Goal: Ask a question: Seek information or help from site administrators or community

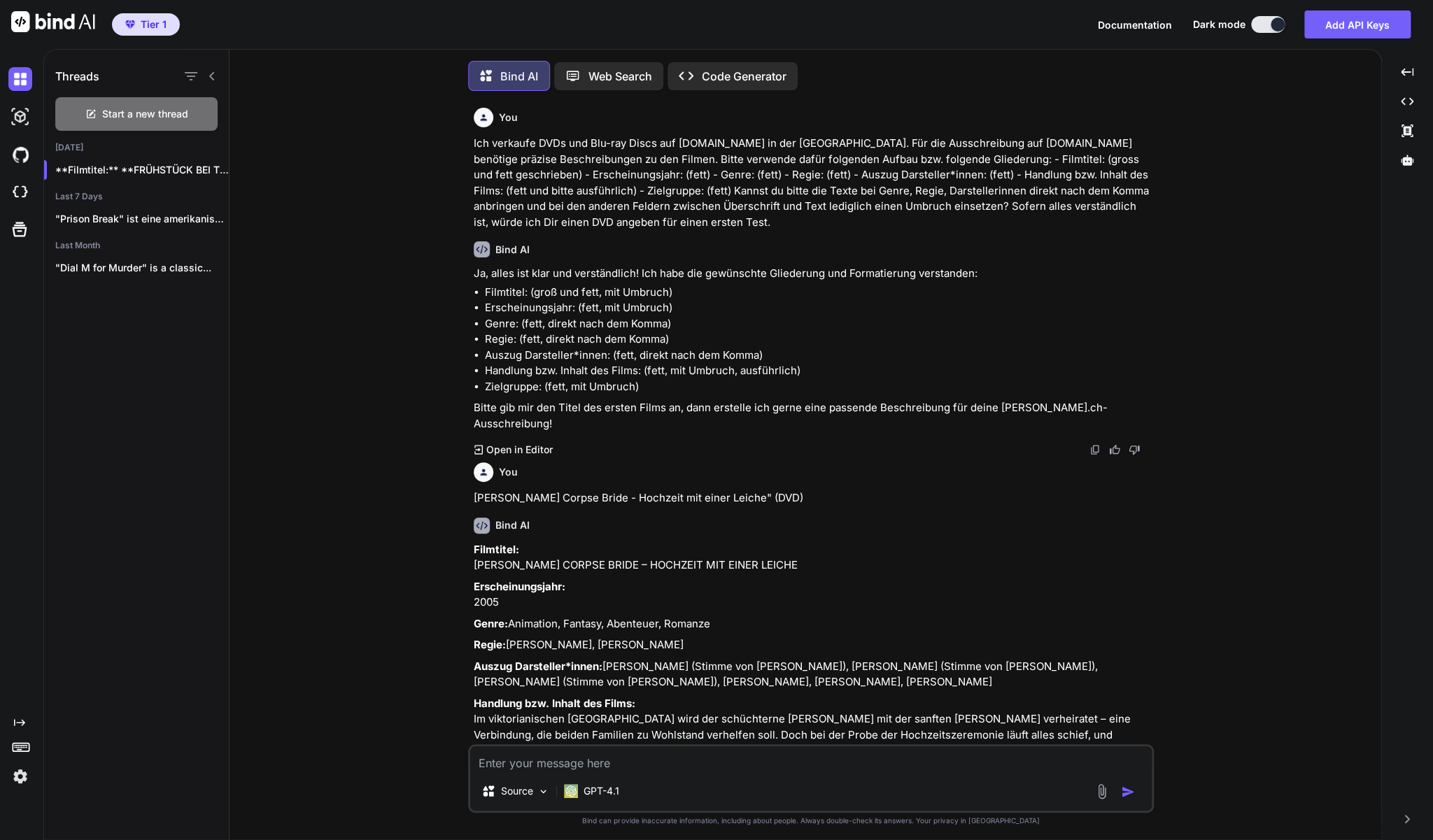
scroll to position [2283, 0]
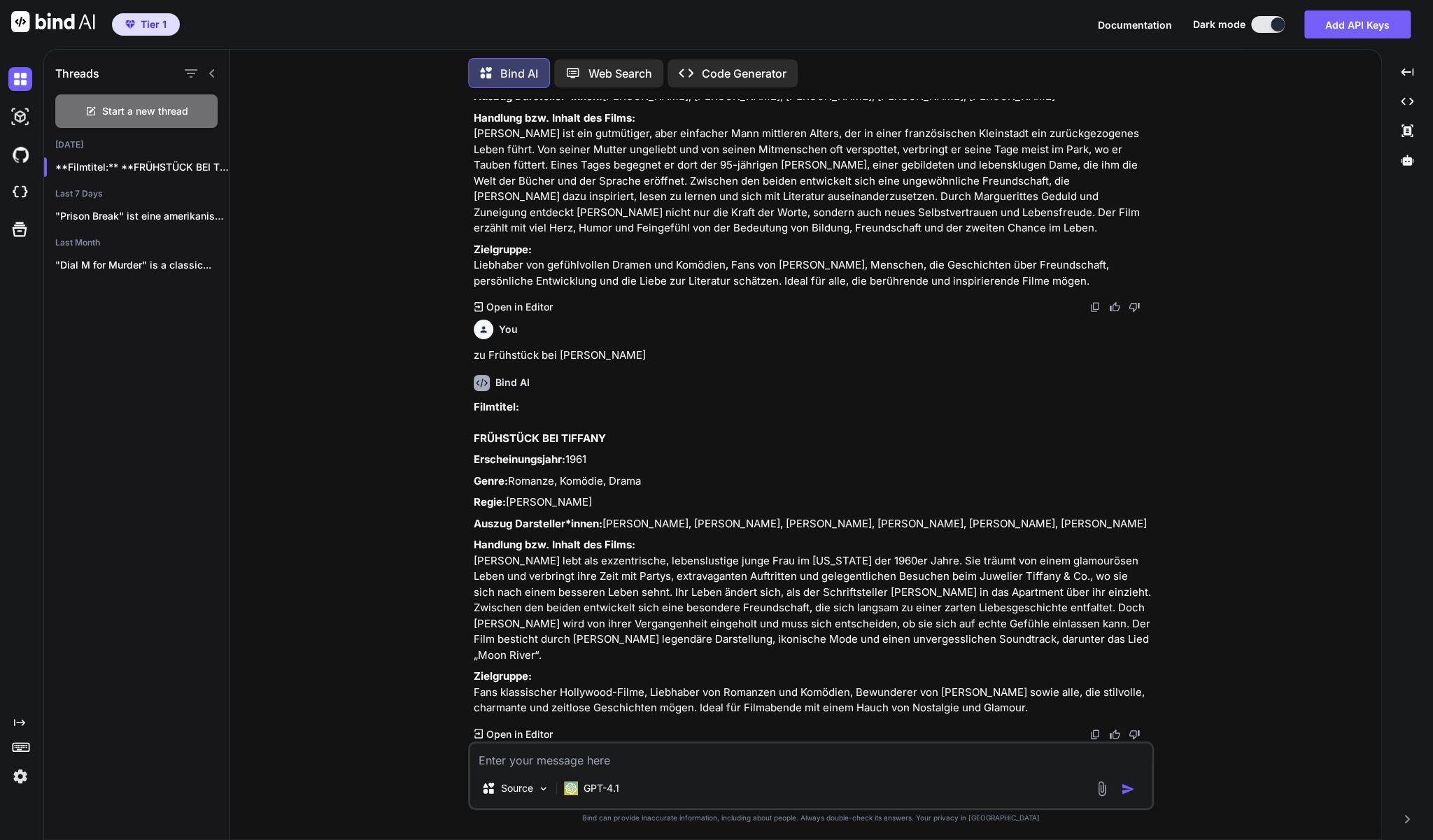
click at [599, 767] on textarea at bounding box center [811, 756] width 681 height 26
paste textarea "Dreizehn - Thirteen - DVD (Teenager Kultfilm)"
type textarea "zu Dreizehn - Thirteen - DVD (Teenager Kultfilm)"
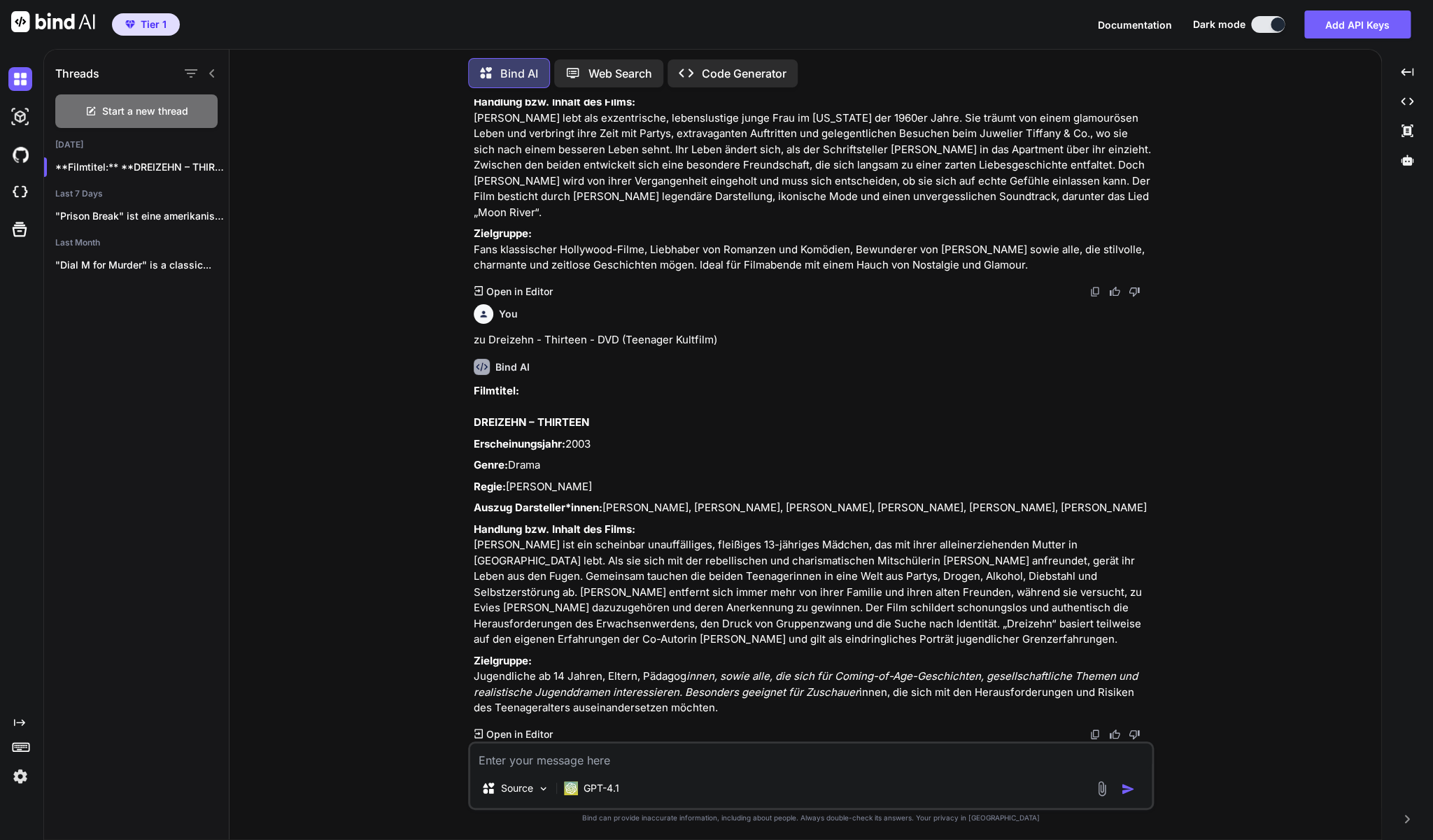
scroll to position [2759, 0]
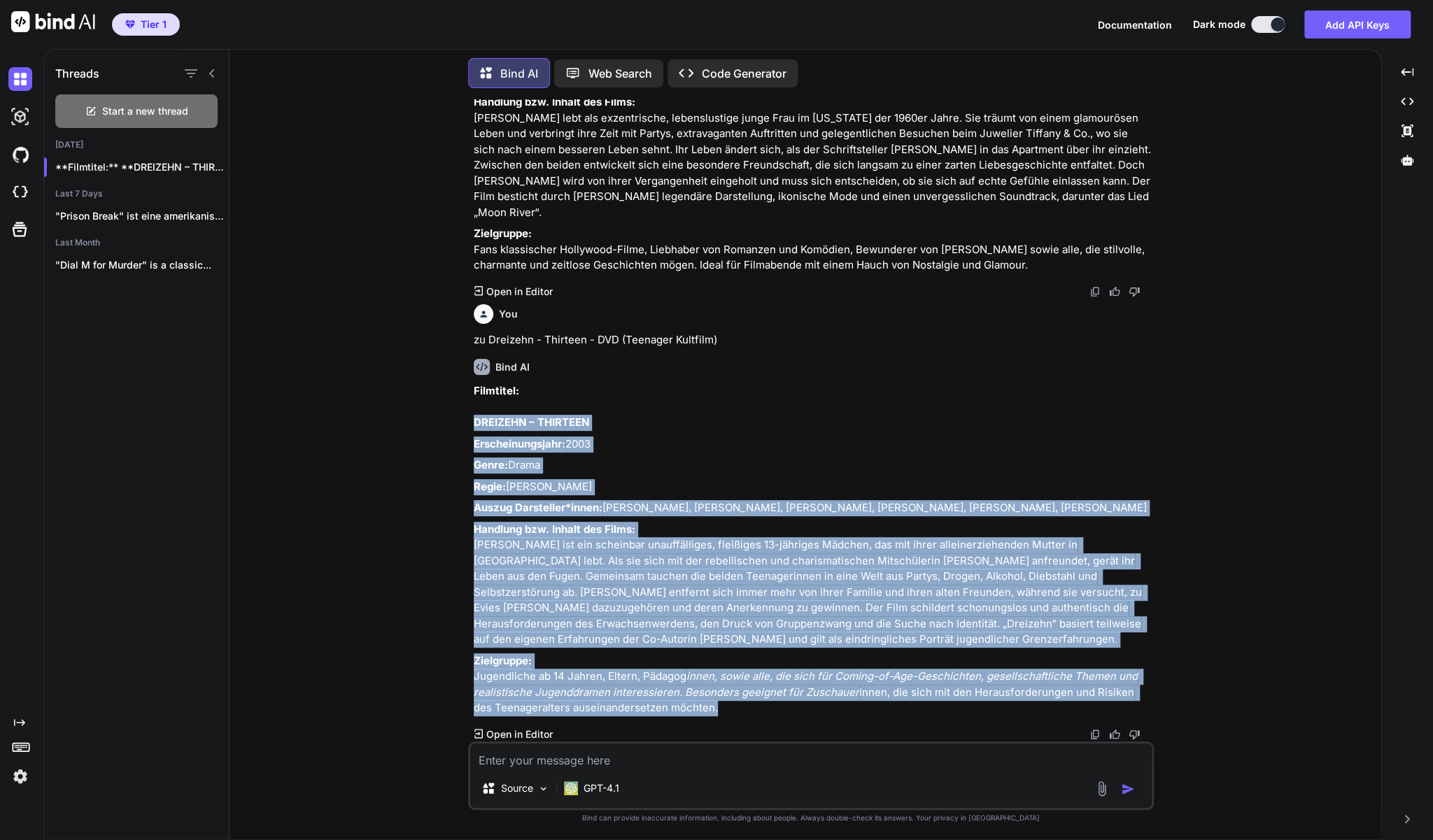
drag, startPoint x: 700, startPoint y: 707, endPoint x: 472, endPoint y: 391, distance: 389.7
click at [472, 391] on div "You Ich verkaufe DVDs und Blu-ray Discs auf [DOMAIN_NAME] in der [GEOGRAPHIC_DA…" at bounding box center [812, 420] width 683 height 642
copy div "LOREMIPS – DOLORSIT Ametconsectetura: 2109 Elits: Doeiu Tempo: Incididun Utlabo…"
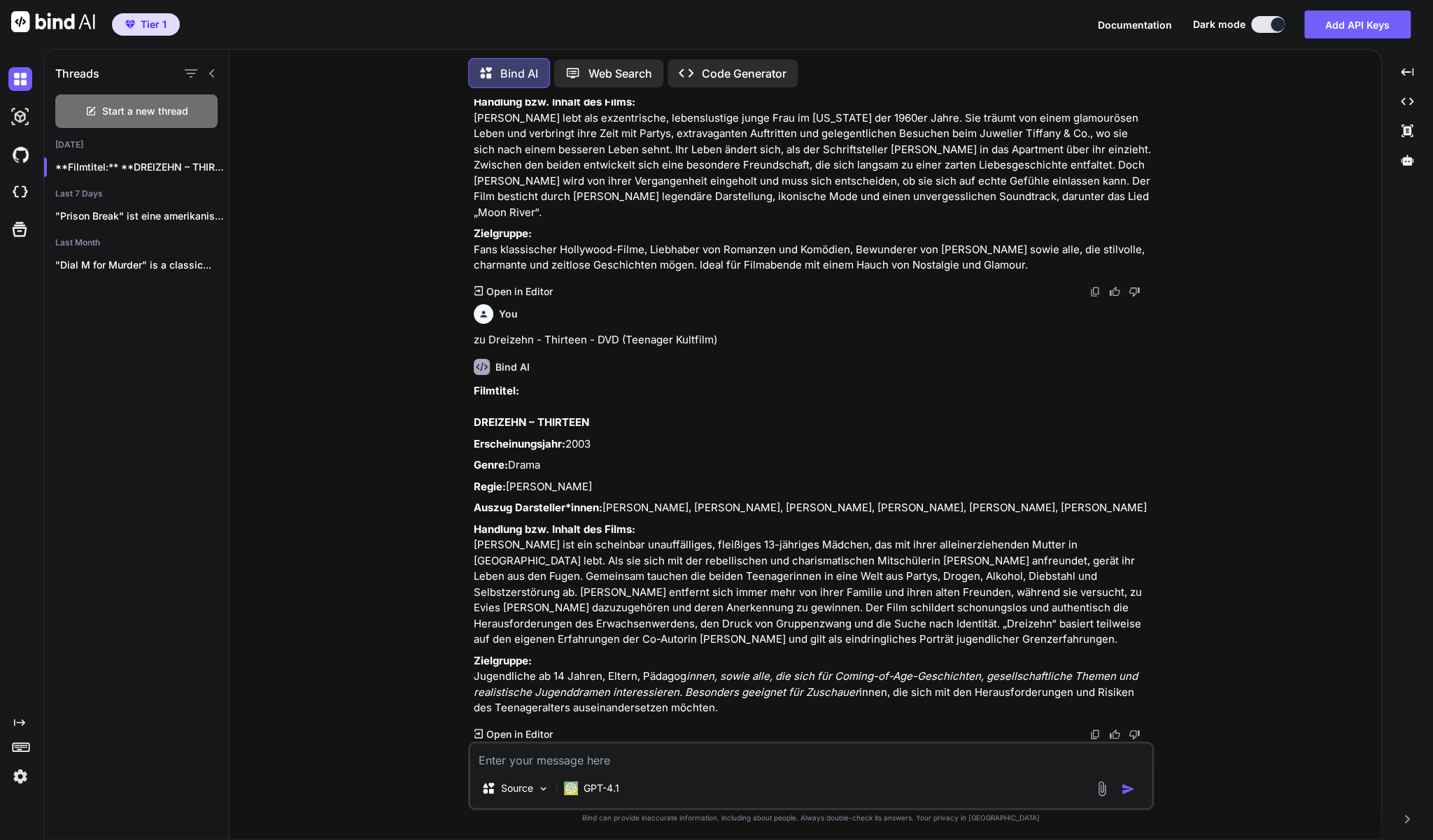
click at [541, 765] on textarea at bounding box center [811, 756] width 681 height 26
paste textarea "Mammuth (DVD | mit [PERSON_NAME])"
type textarea "zu Mammuth (DVD | mit [PERSON_NAME])"
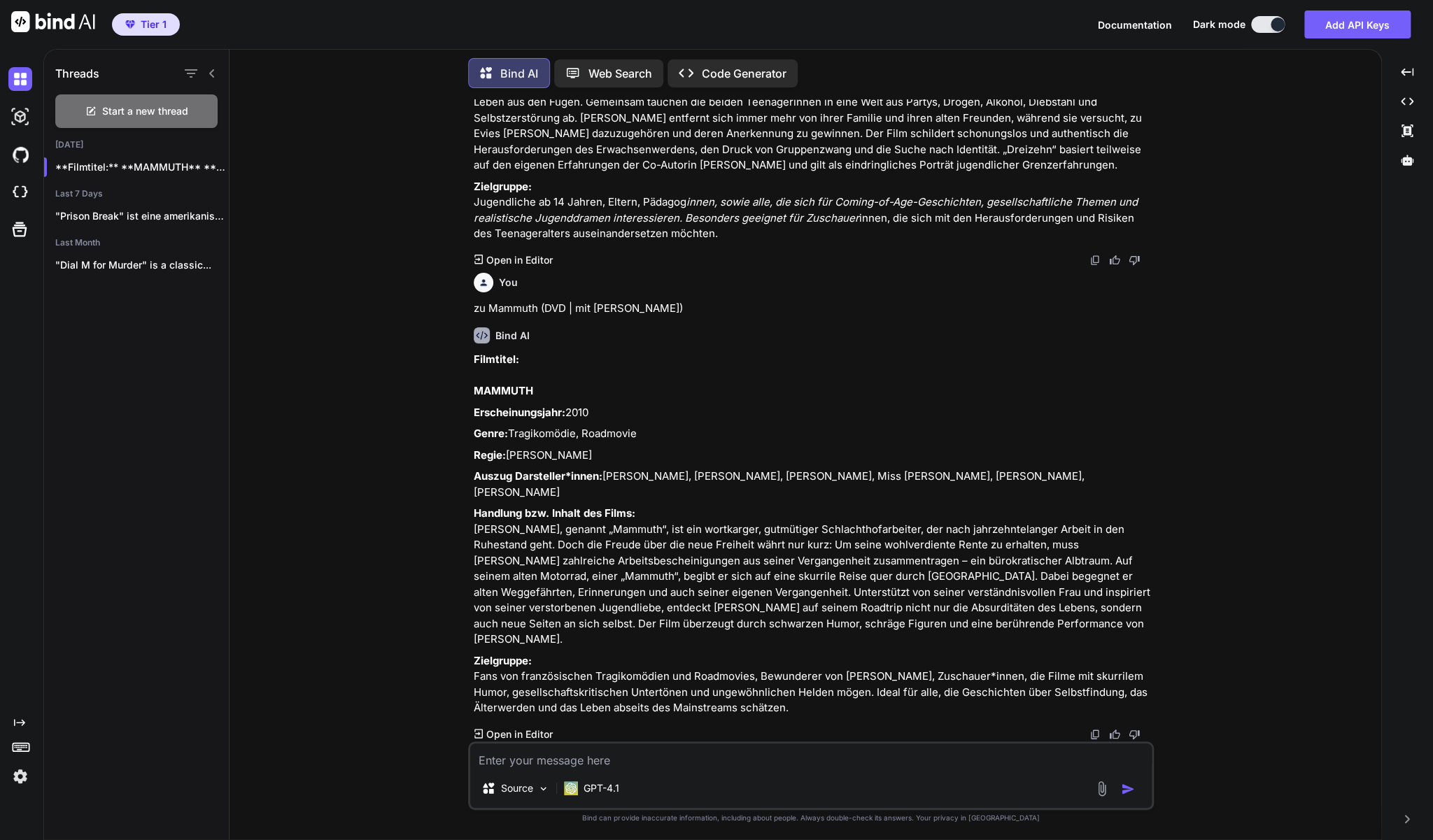
scroll to position [3232, 0]
drag, startPoint x: 790, startPoint y: 708, endPoint x: 476, endPoint y: 393, distance: 444.8
click at [476, 393] on div "Filmtitel: MAMMUTH Erscheinungsjahr: 2010 Genre: Tragikomödie, Roadmovie Regie:…" at bounding box center [812, 534] width 677 height 365
copy div "LOREMIP Dolorsitametcons: 0982 Adipi: Elitseddoeiu, Temporinc Utlab: Etdolo Mag…"
click at [522, 760] on textarea at bounding box center [811, 756] width 681 height 26
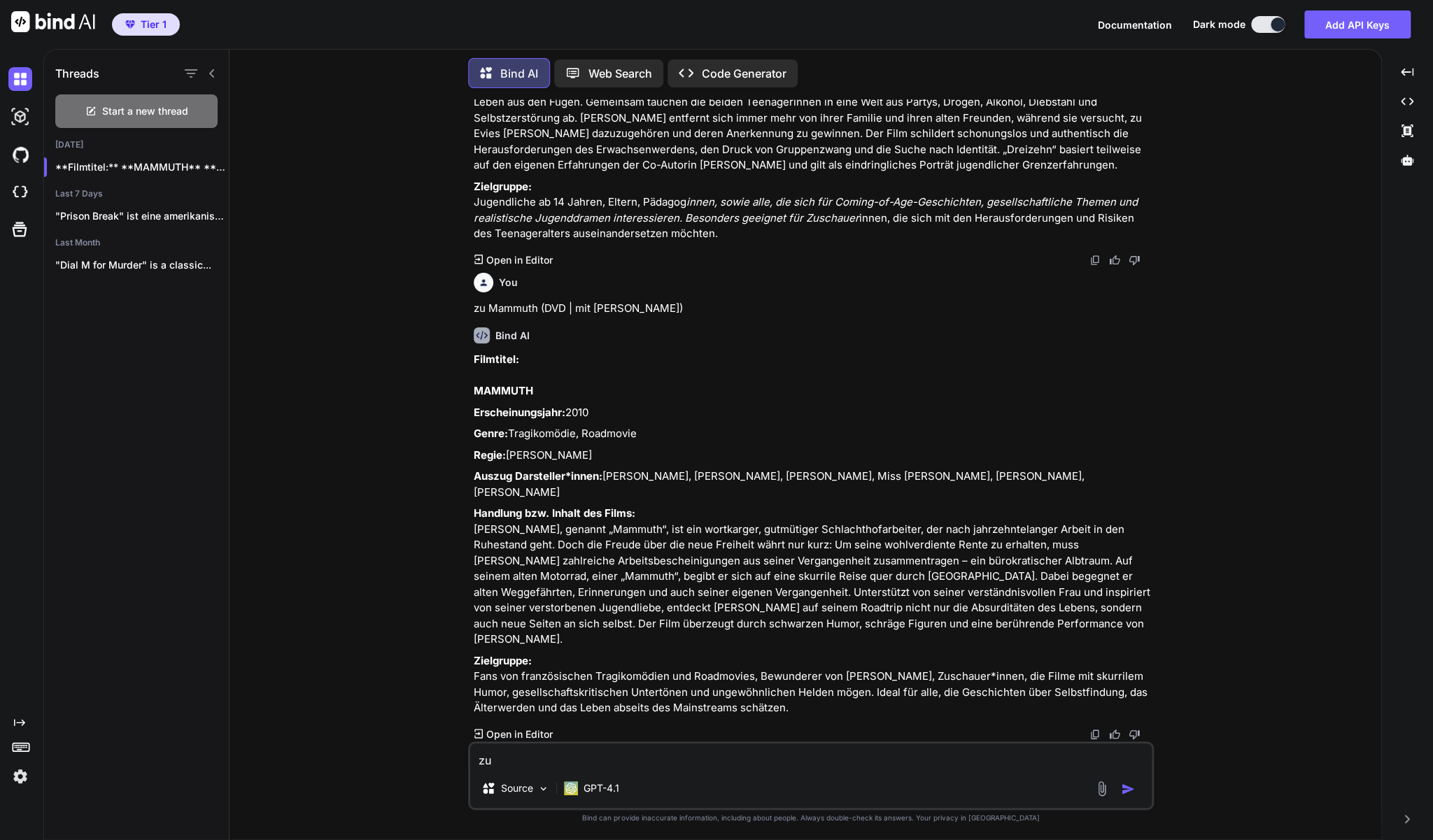
paste textarea "Nach der Hochzeit - Drama mit [PERSON_NAME]"
type textarea "zu Nach der Hochzeit - Drama mit [PERSON_NAME]"
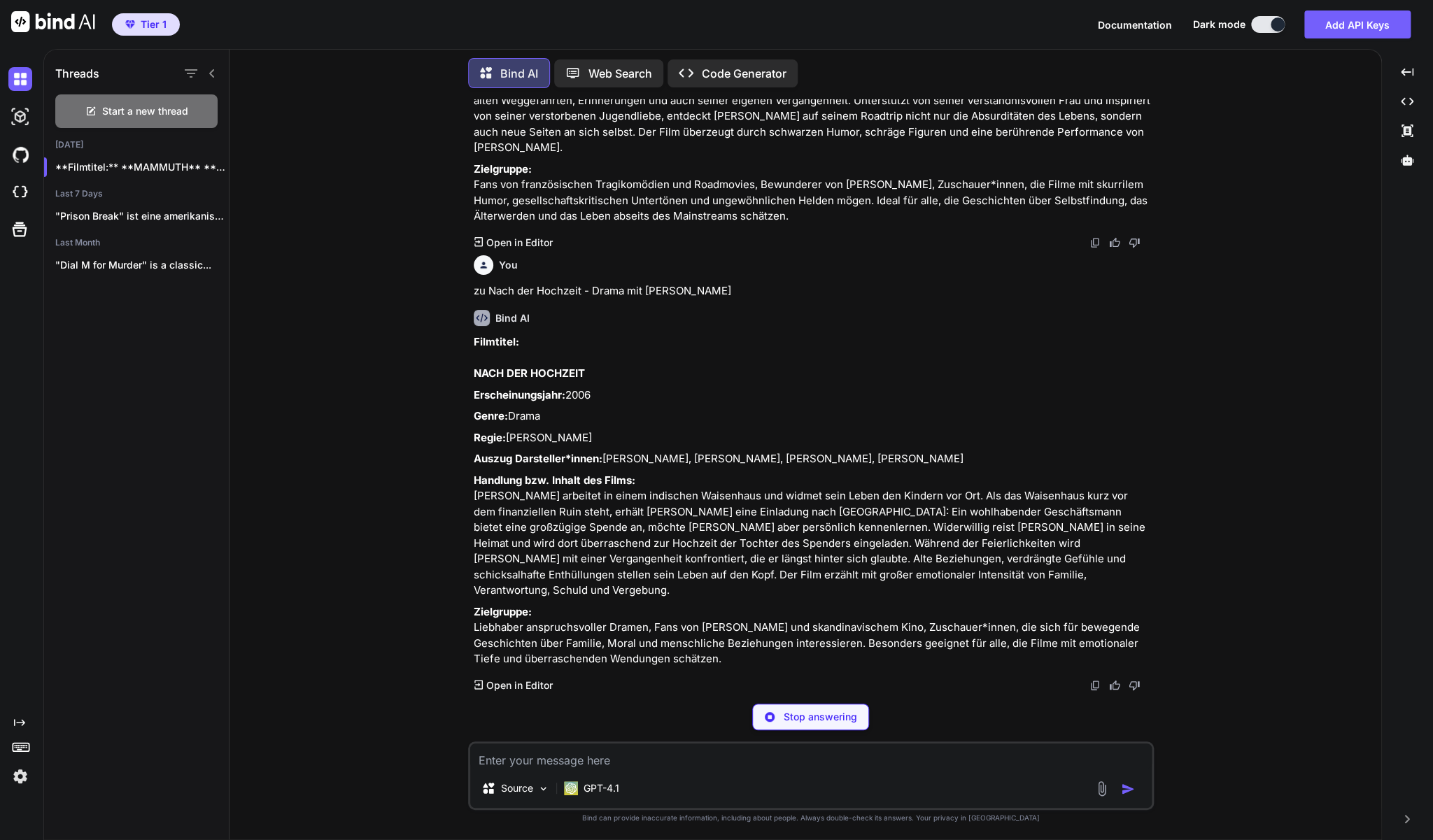
scroll to position [3692, 0]
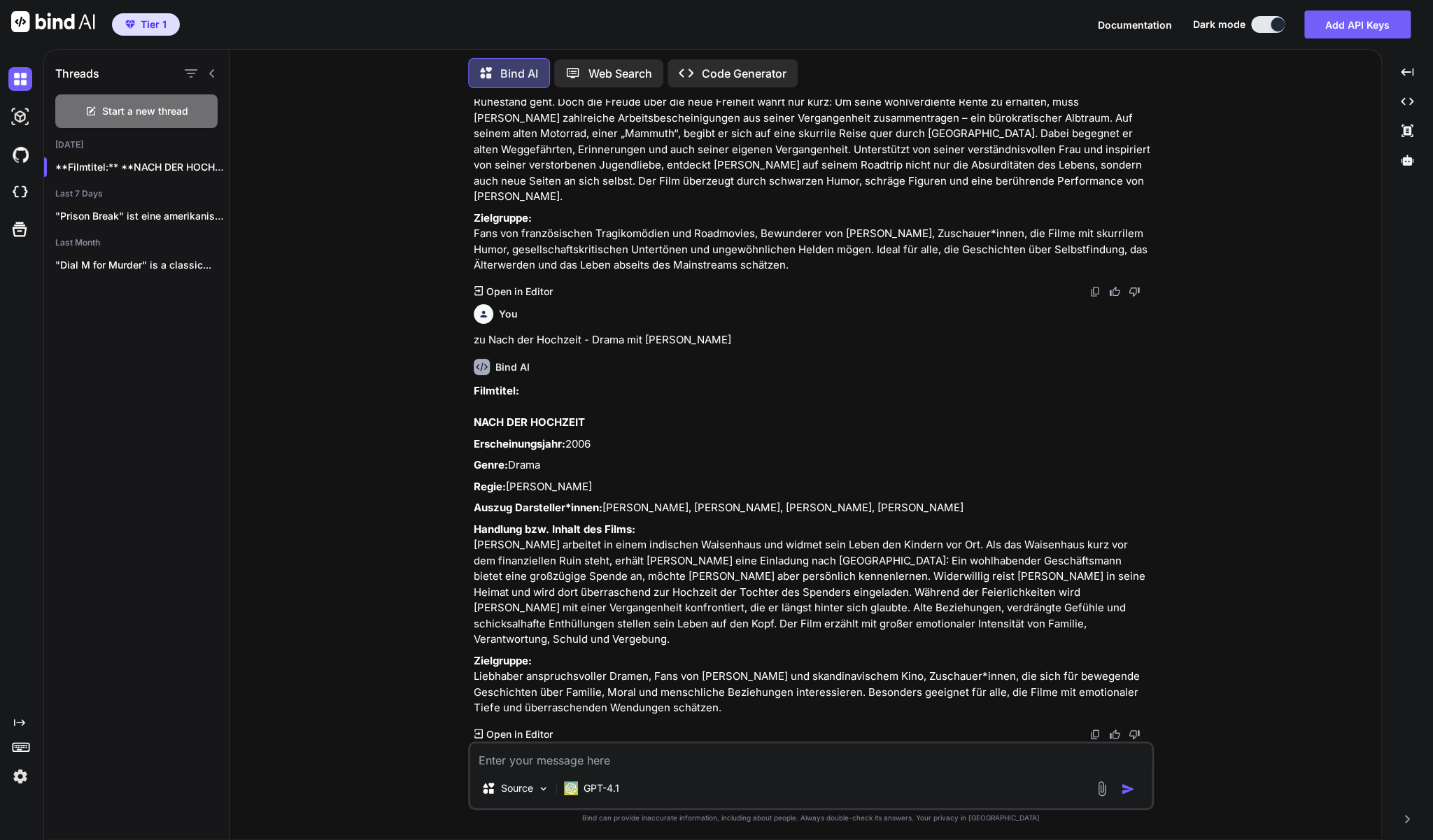
drag, startPoint x: 733, startPoint y: 708, endPoint x: 475, endPoint y: 404, distance: 398.7
click at [475, 404] on div "Filmtitel: NACH DER HOCHZEIT Erscheinungsjahr: 2006 Genre: Drama Regie: [PERSON…" at bounding box center [812, 550] width 677 height 333
copy div "LORE IPS DOLORSIT Ametconsectetura: 4424 Elits: Doeiu Tempo: Incidid Utla Etdol…"
click at [620, 766] on textarea at bounding box center [811, 756] width 681 height 26
paste textarea "Absolute Power - [PERSON_NAME] (DVD)"
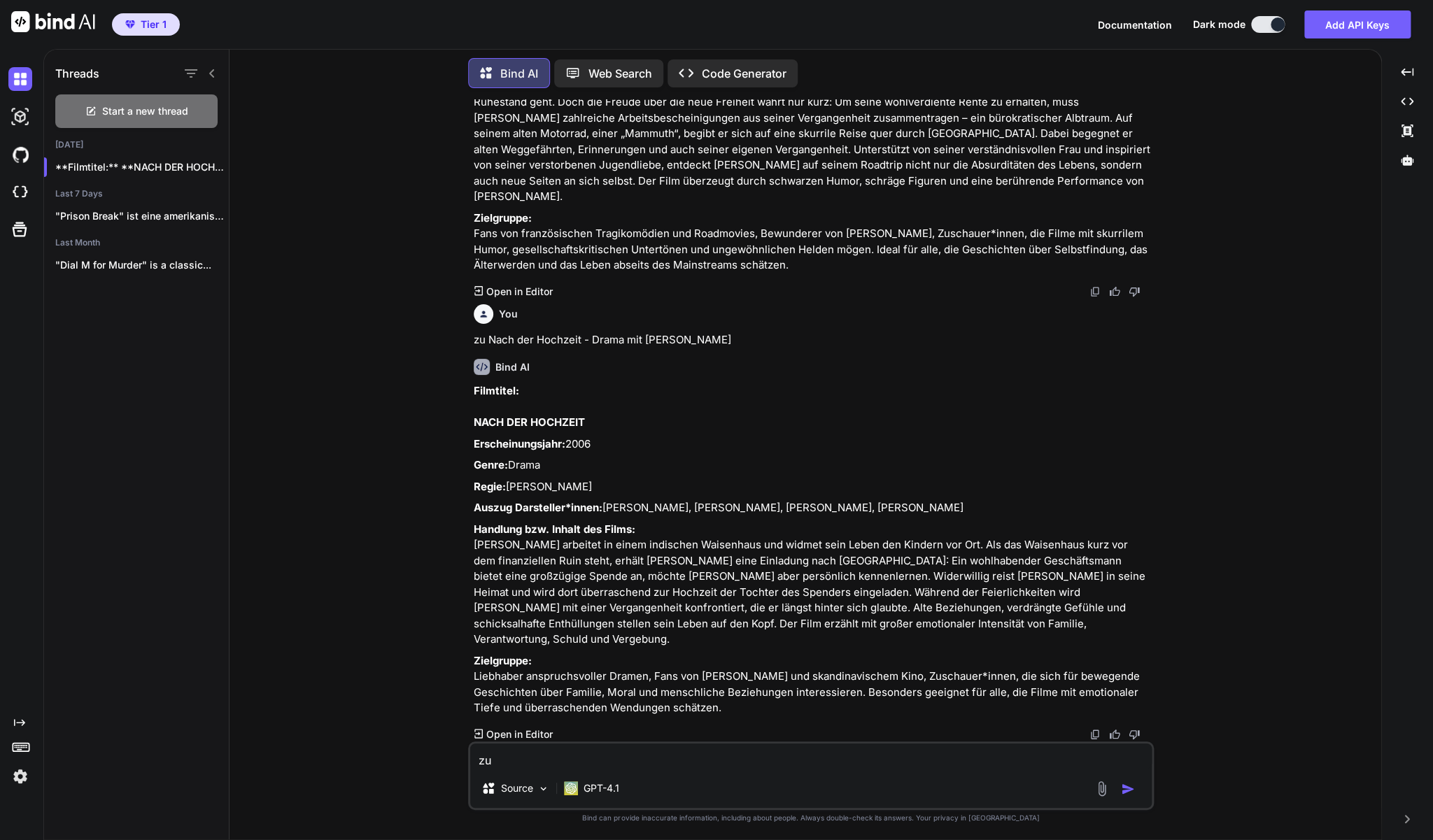
type textarea "zu Absolute Power - [PERSON_NAME] (DVD)"
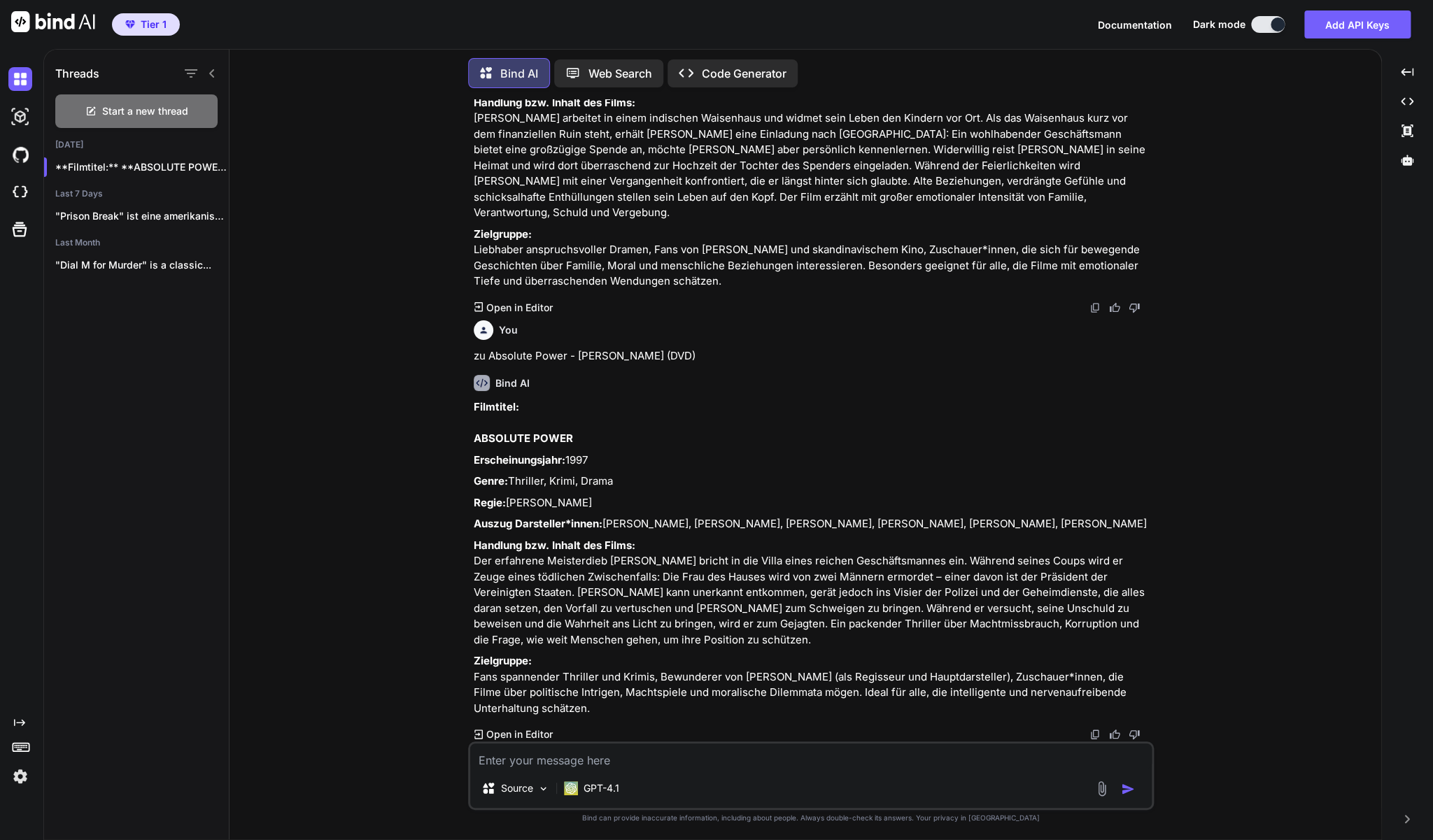
scroll to position [4150, 0]
drag, startPoint x: 609, startPoint y: 705, endPoint x: 476, endPoint y: 410, distance: 323.6
click at [476, 410] on div "Filmtitel: ABSOLUTE POWER Erscheinungsjahr: 1997 Genre: Thriller, Krimi, Drama …" at bounding box center [812, 558] width 677 height 317
copy div "LOREMIPS DOLOR Sitametconsectet: 5721 Adipi: Elitsedd, Eiusm, Tempo Incid: Utla…"
click at [556, 763] on textarea at bounding box center [811, 756] width 681 height 26
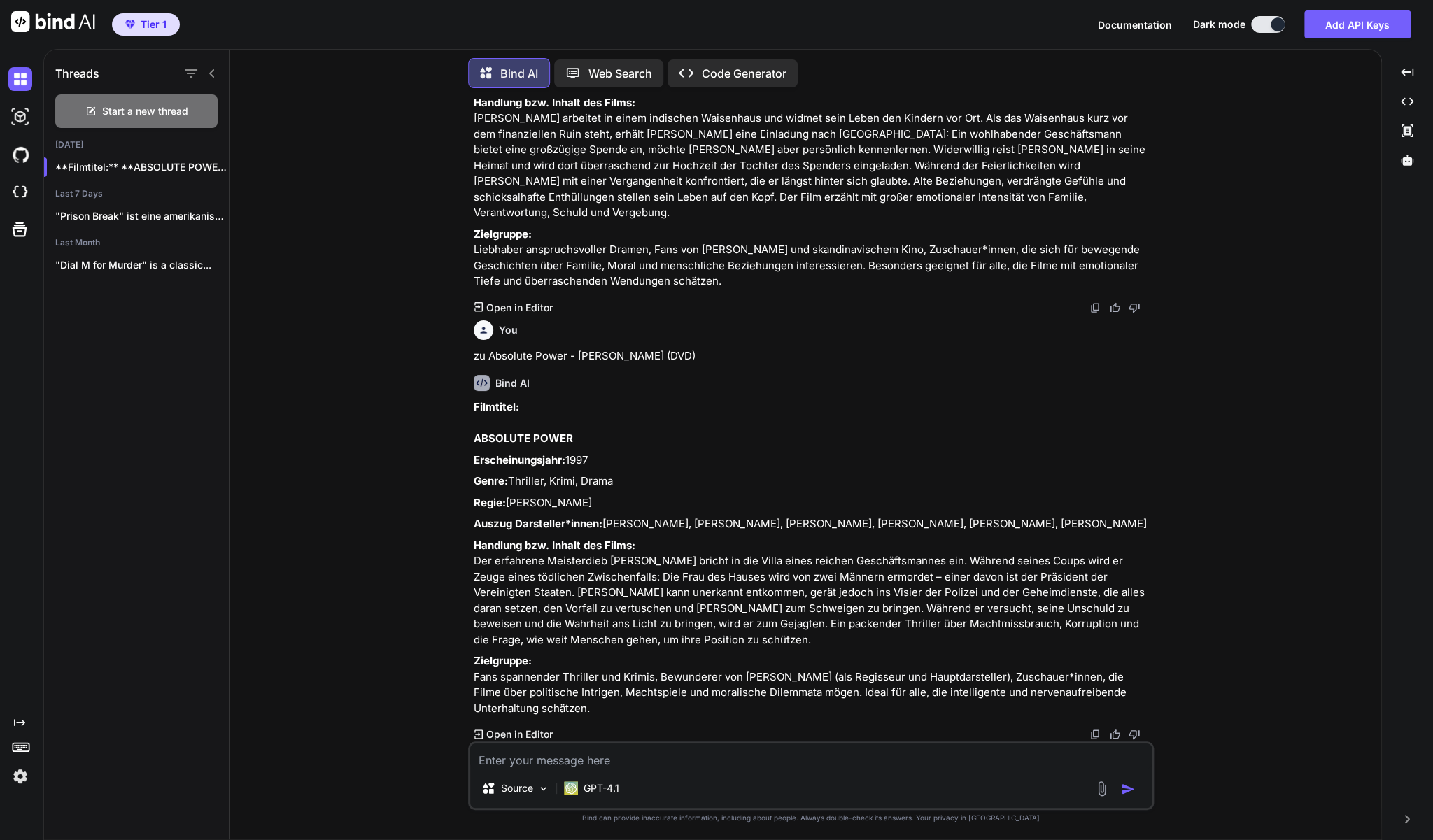
paste textarea "Mansfield Park (DVD - Nach dem Roman von [PERSON_NAME])"
type textarea "Mansfield Park (DVD - Nach dem Roman von [PERSON_NAME]) Arthaus"
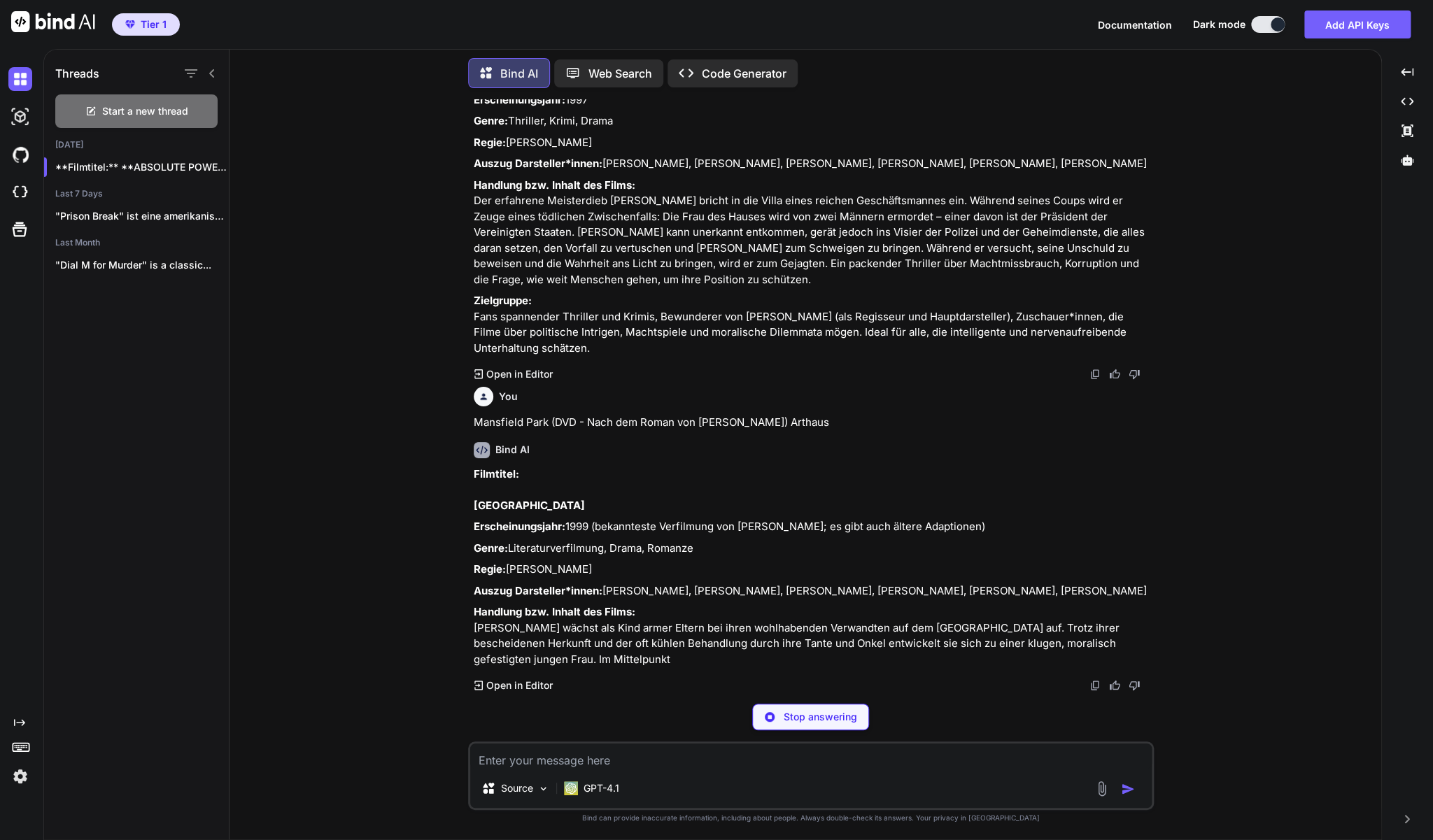
scroll to position [4284, 0]
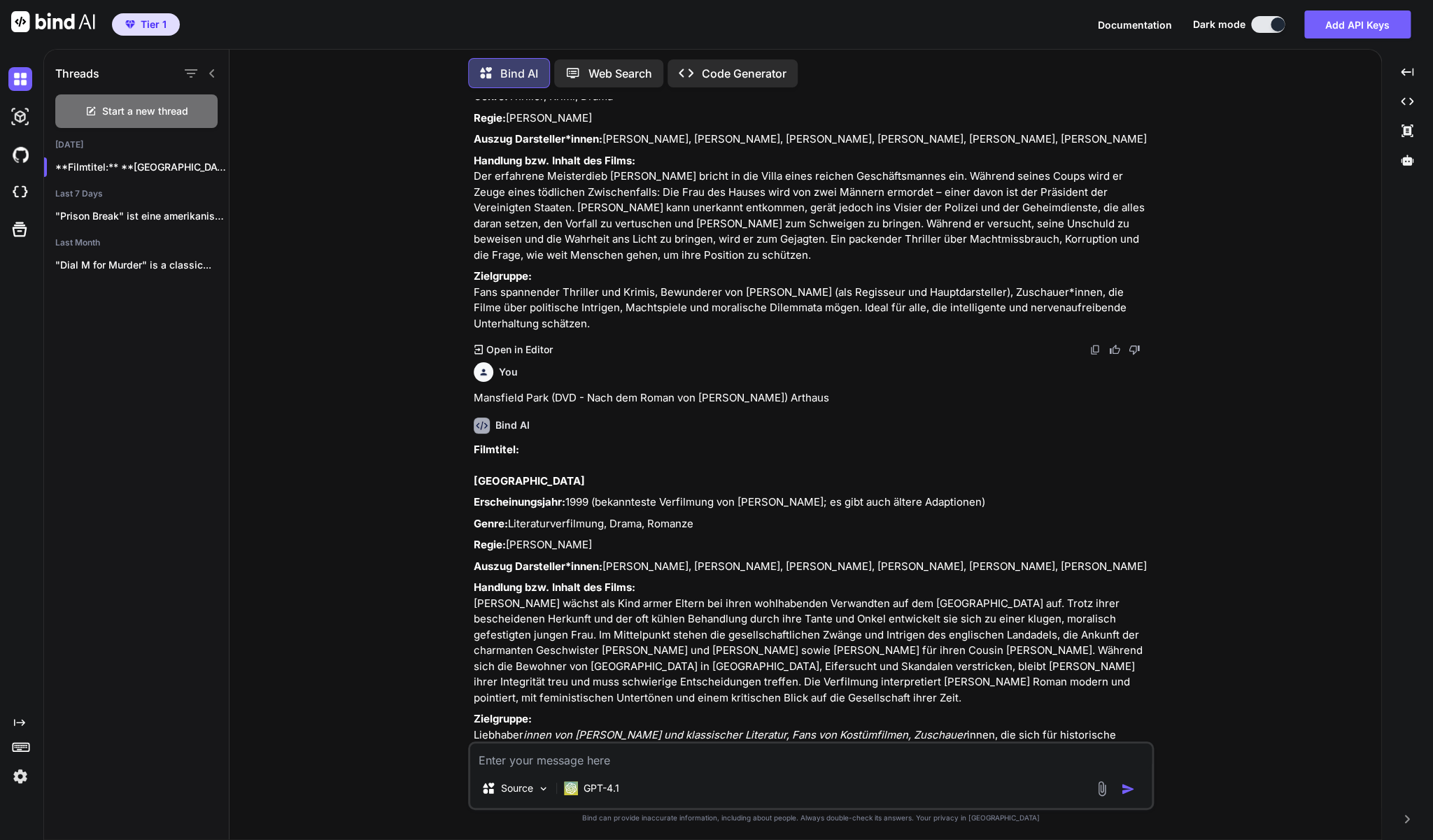
click at [630, 762] on textarea at bounding box center [811, 756] width 681 height 26
paste textarea "Mansfield Park (DVD - Nach dem Roman von [PERSON_NAME])"
type textarea "zu [GEOGRAPHIC_DATA] (DVD - Nach dem Roman von [PERSON_NAME])"
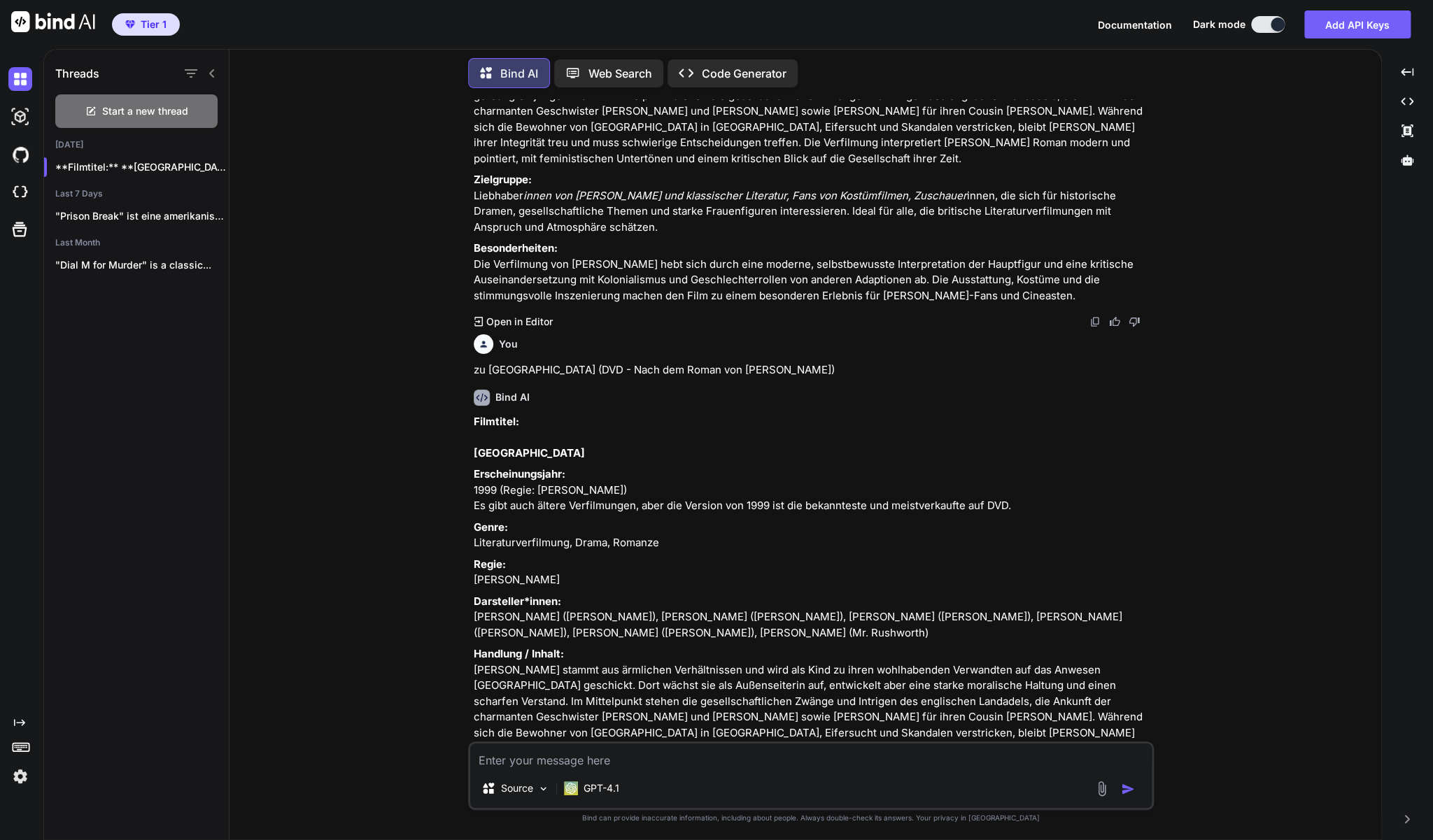
scroll to position [4825, 0]
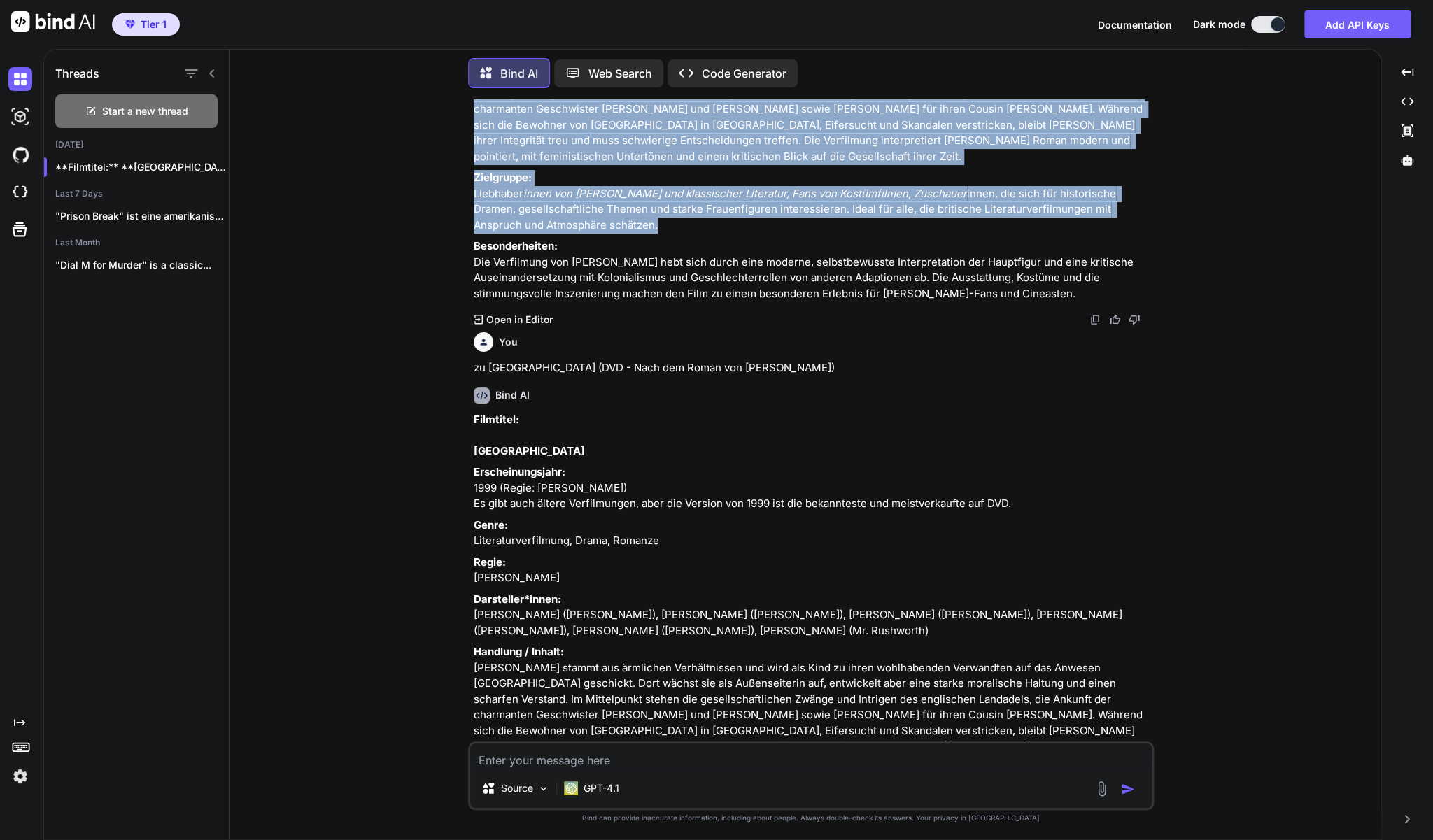
drag, startPoint x: 603, startPoint y: 506, endPoint x: 472, endPoint y: 182, distance: 349.5
click at [472, 182] on div "You Ich verkaufe DVDs und Blu-ray Discs auf [DOMAIN_NAME] in der [GEOGRAPHIC_DA…" at bounding box center [812, 420] width 683 height 642
copy div "LOREMIPSU DOLO Sitametconsectet: 5219 (adipiscinge Seddoeiusm tem Incididu Utla…"
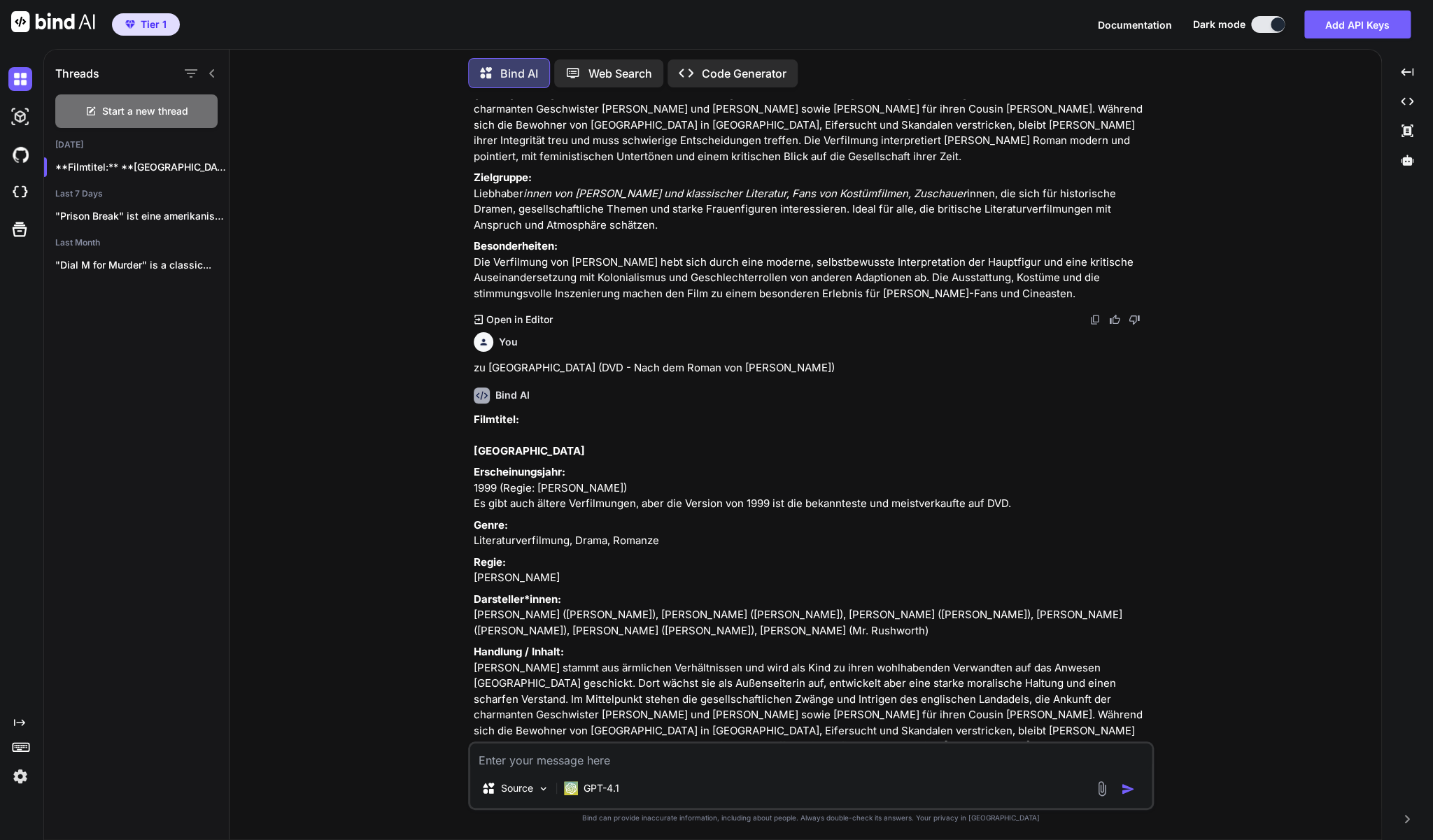
click at [517, 766] on textarea at bounding box center [811, 756] width 681 height 26
paste textarea "Shakespeare in Love (DVD - Oscar Edition Filmklassiker)"
type textarea "zu Shakespeare in Love (DVD - Oscar Edition Filmklassiker)"
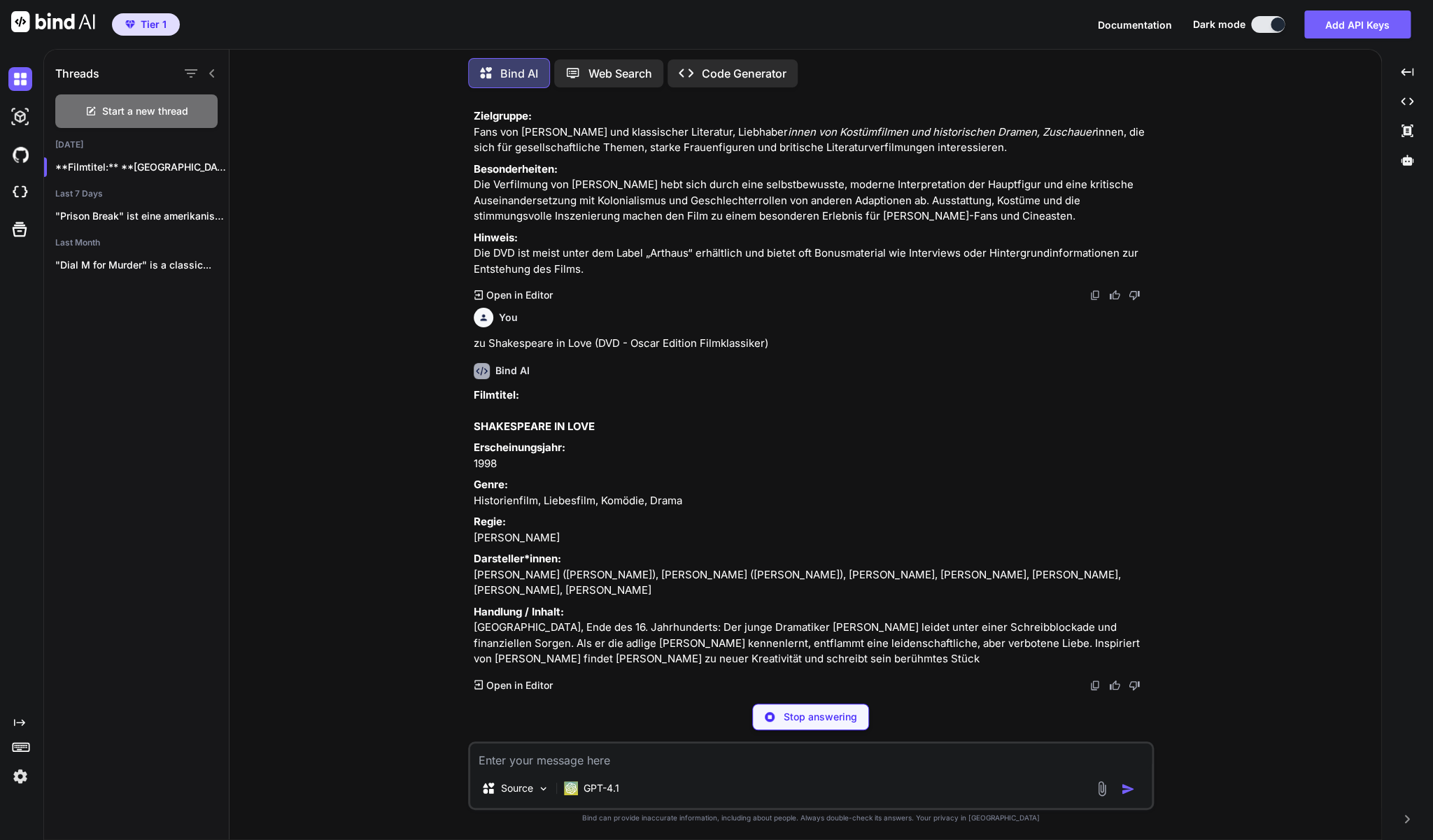
scroll to position [5980, 0]
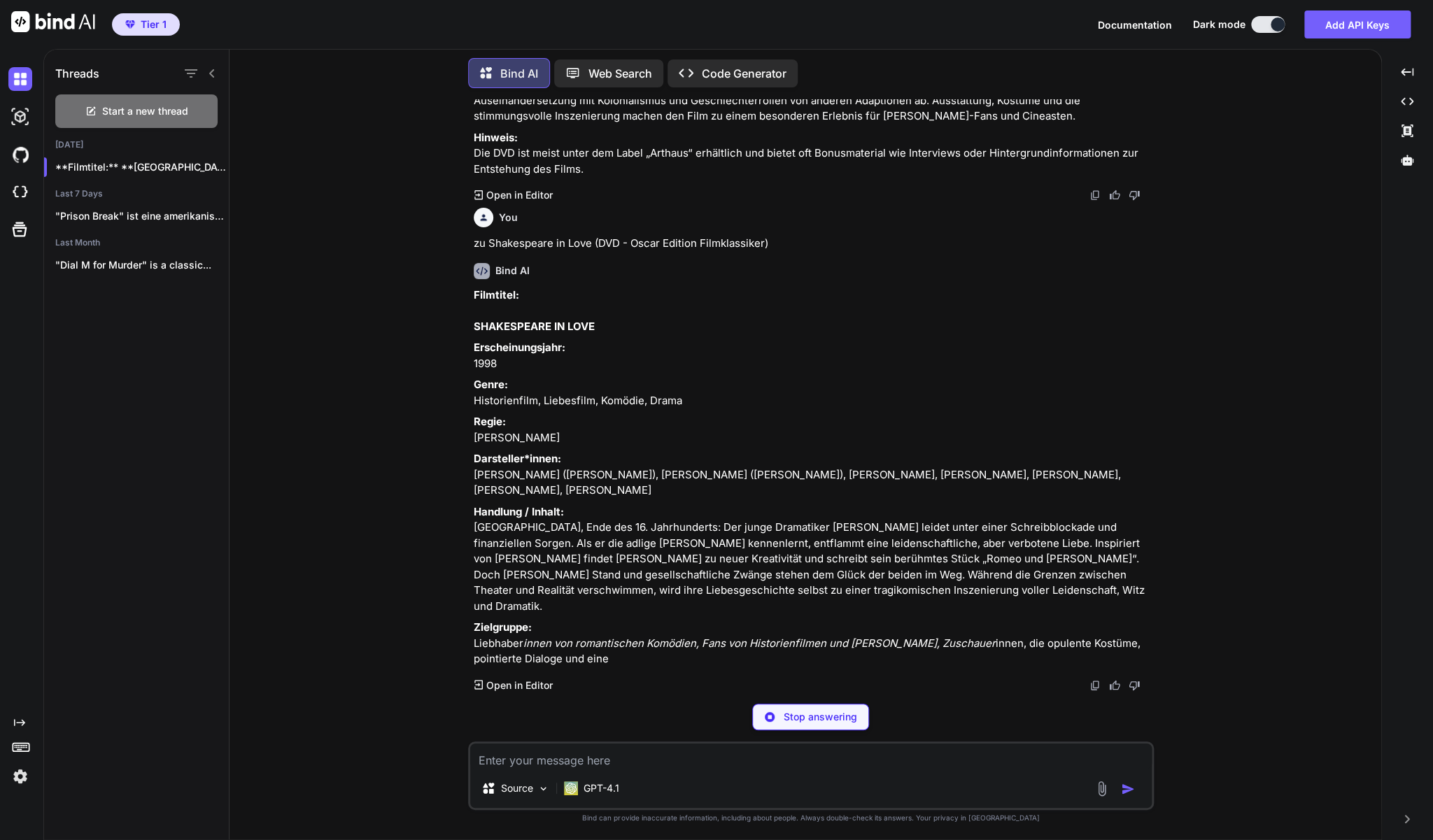
click at [563, 760] on textarea at bounding box center [811, 756] width 681 height 26
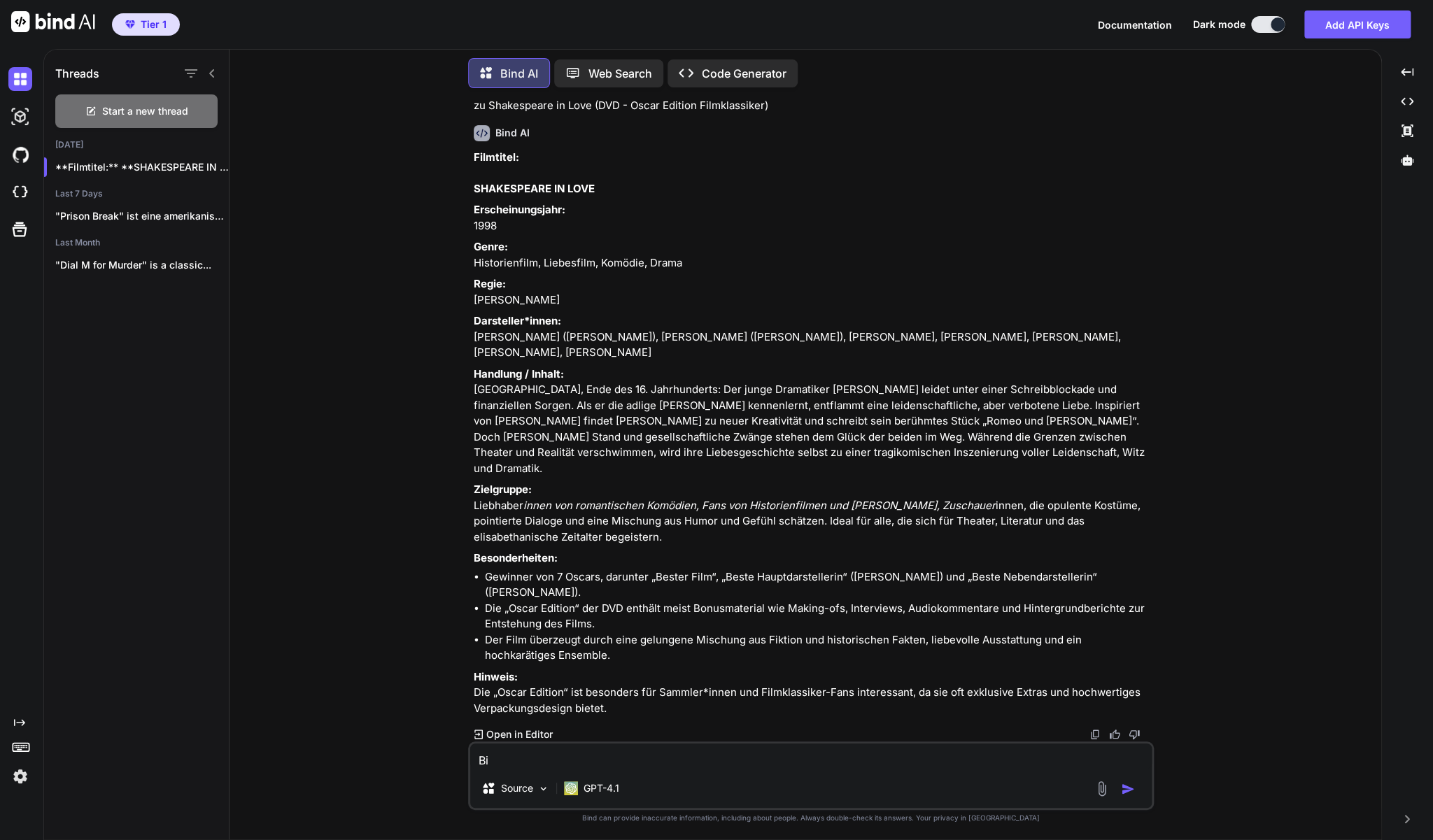
type textarea "B"
type textarea "[PERSON_NAME] schriebst Du jetzt nach dem Doppelpunkt auf einer neuen Zeile? Bi…"
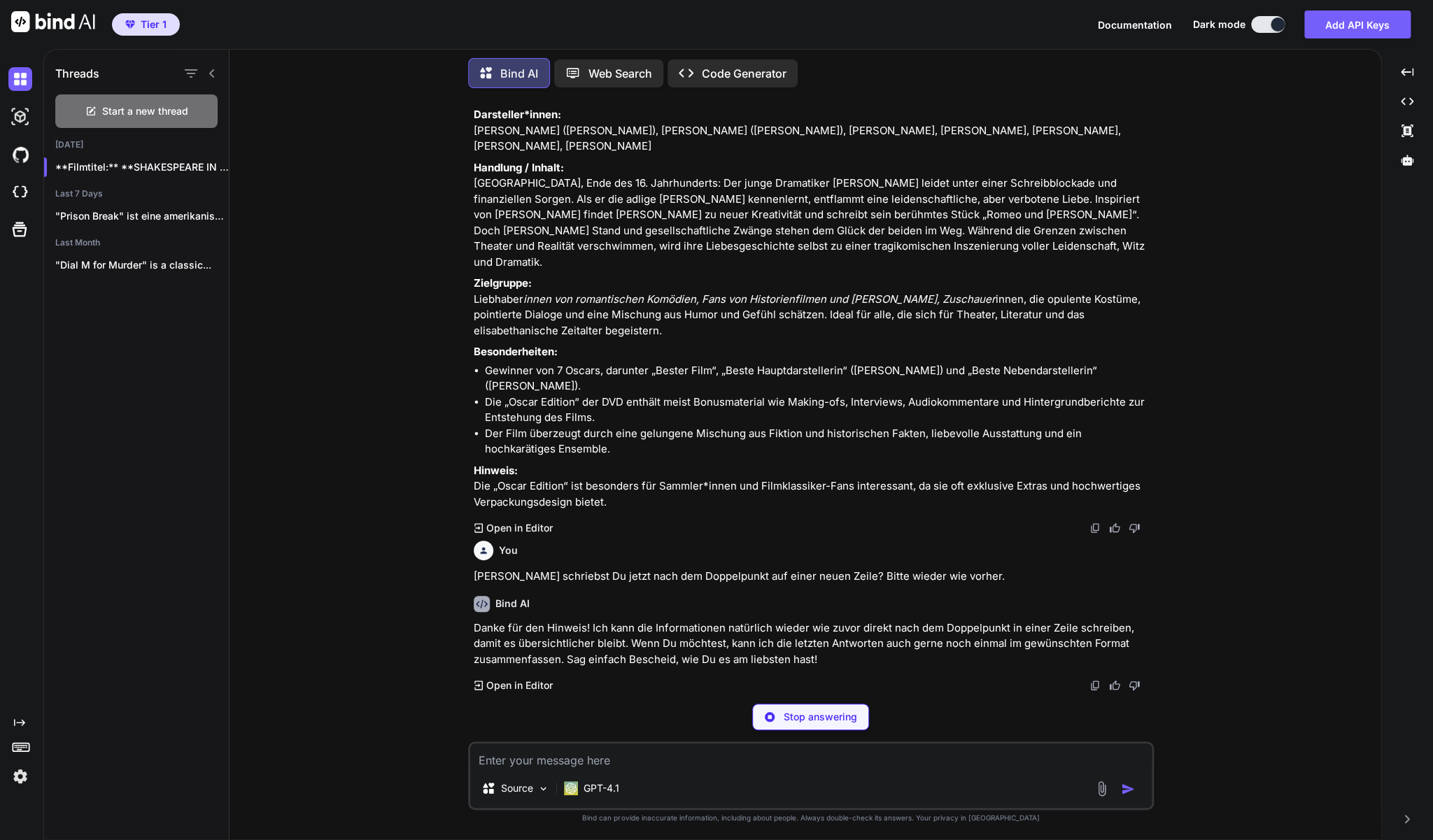
scroll to position [6406, 0]
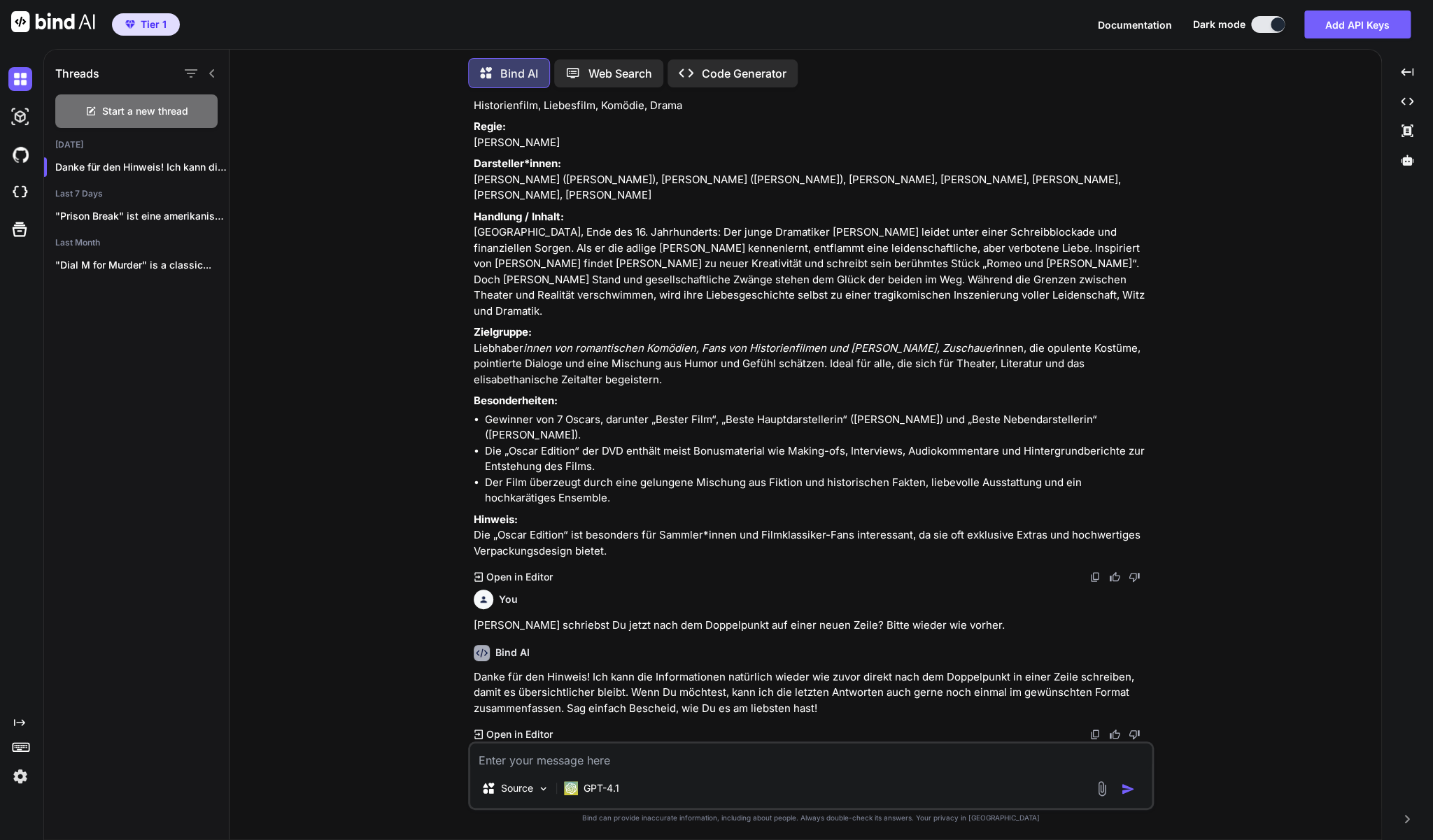
click at [814, 763] on textarea at bounding box center [811, 756] width 681 height 26
type textarea "Bitte den letzten film"
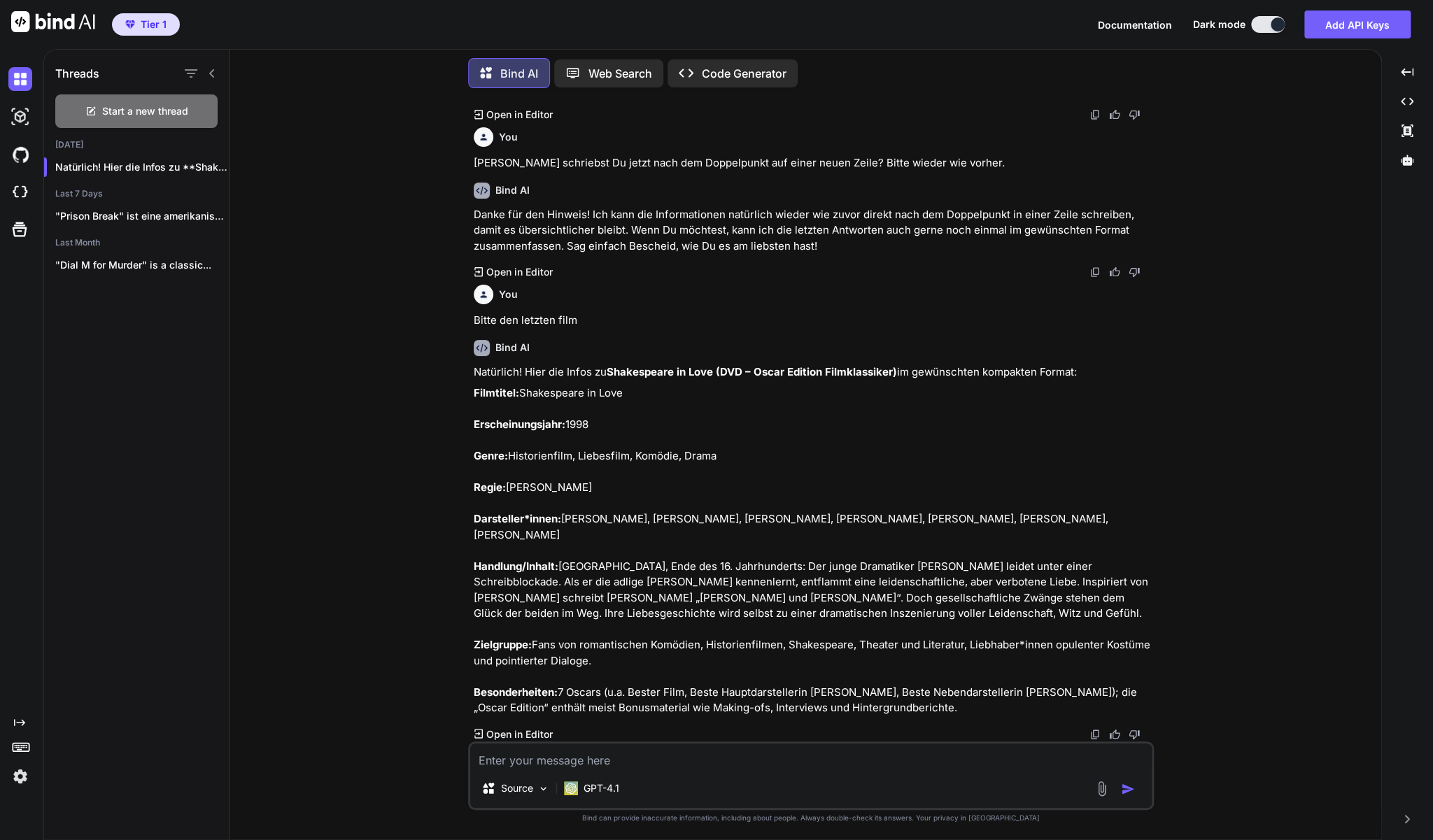
scroll to position [6853, 0]
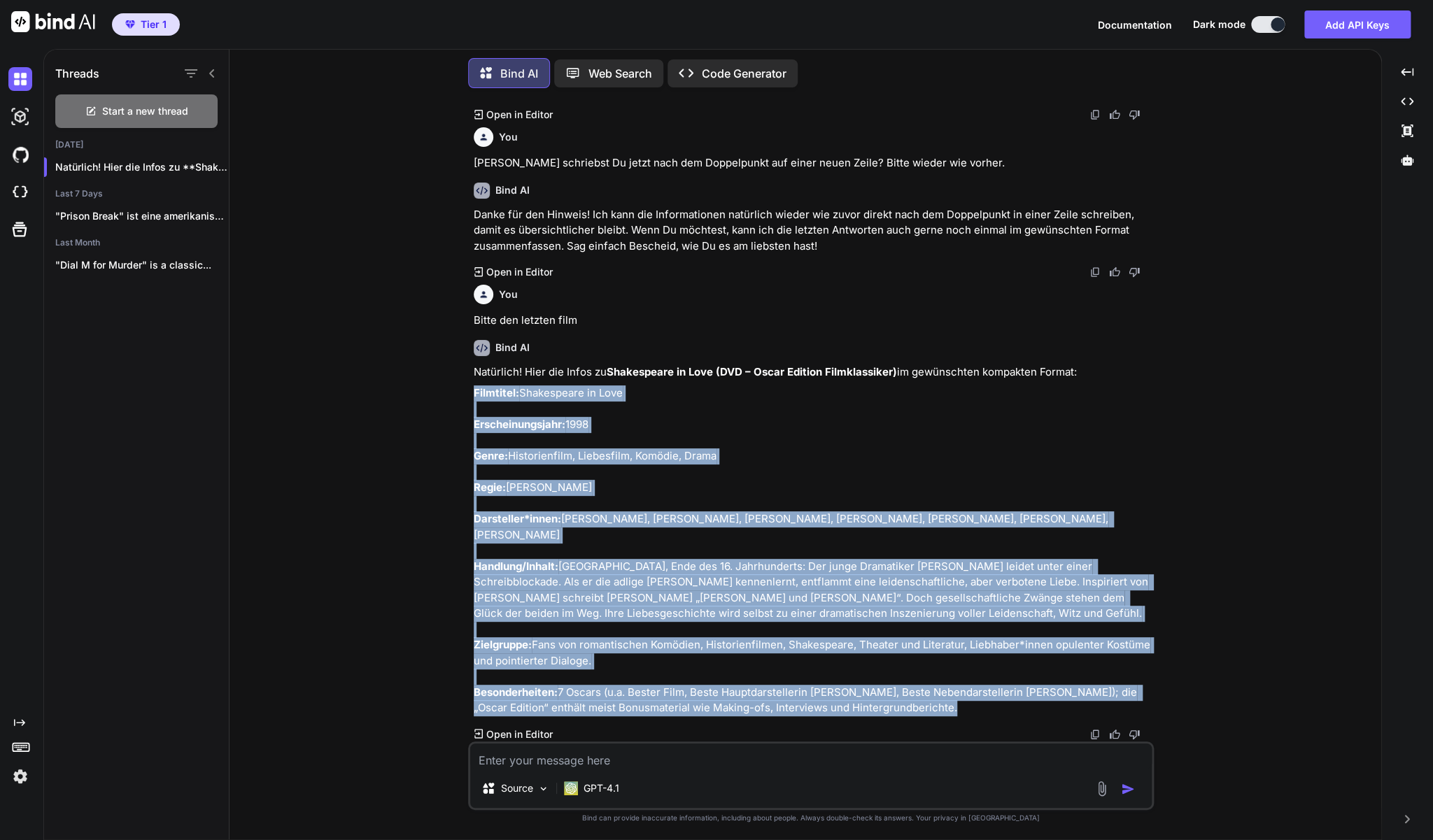
drag, startPoint x: 965, startPoint y: 711, endPoint x: 473, endPoint y: 411, distance: 576.2
click at [473, 411] on div "You Ich verkaufe DVDs und Blu-ray Discs auf [DOMAIN_NAME] in der [GEOGRAPHIC_DA…" at bounding box center [812, 420] width 683 height 642
copy p "Loremipsu: Dolorsitame co Adip Elitseddoeiusmod: 9266 Tempo: Incididuntutl, Etd…"
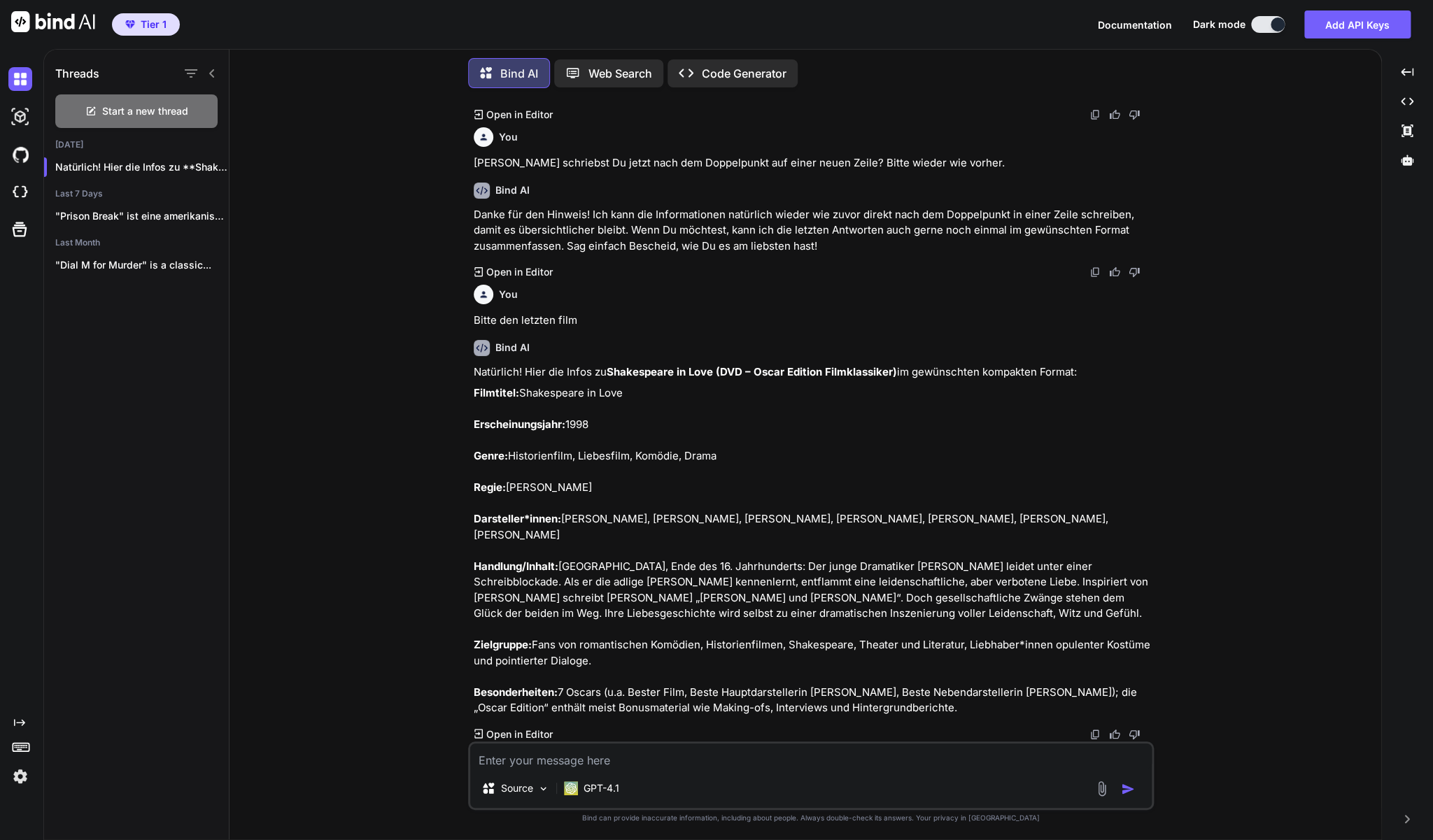
click at [567, 761] on textarea at bounding box center [811, 756] width 681 height 26
paste textarea "Antikörper - Das Gute ist das Böse daran (DVD)"
type textarea "zu Antikörper - Das Gute ist das Böse daran (DVD)"
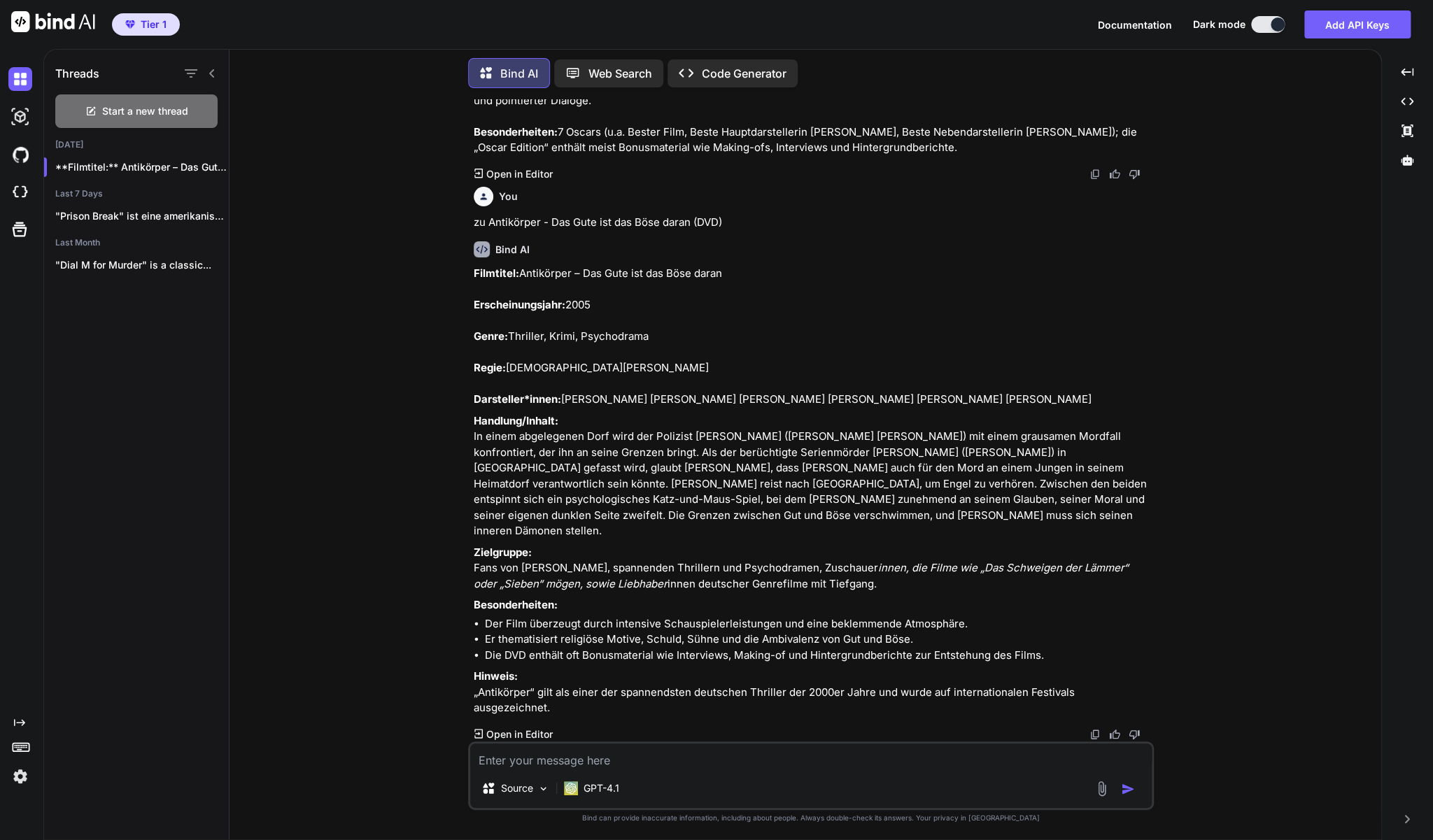
scroll to position [7396, 0]
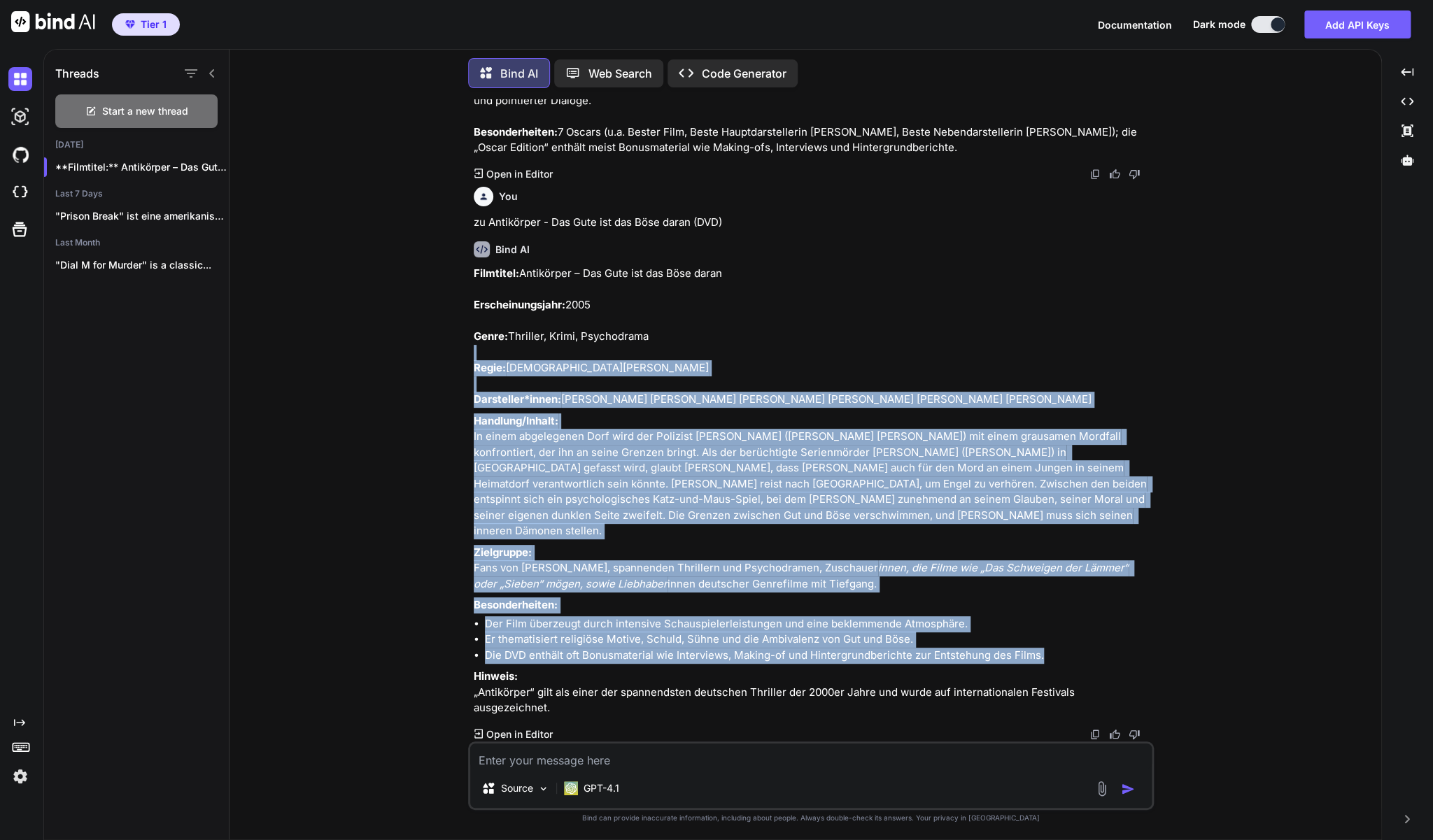
drag, startPoint x: 1068, startPoint y: 692, endPoint x: 539, endPoint y: 371, distance: 618.8
click at [539, 371] on div "Filmtitel: Antikörper – Das Gute ist das Böse daran Erscheinungsjahr: 2005 Genr…" at bounding box center [812, 491] width 677 height 451
drag, startPoint x: 1159, startPoint y: 708, endPoint x: 471, endPoint y: 249, distance: 827.1
click at [471, 249] on div "You Ich verkaufe DVDs und Blu-ray Discs auf [DOMAIN_NAME] in der [GEOGRAPHIC_DA…" at bounding box center [811, 470] width 1141 height 741
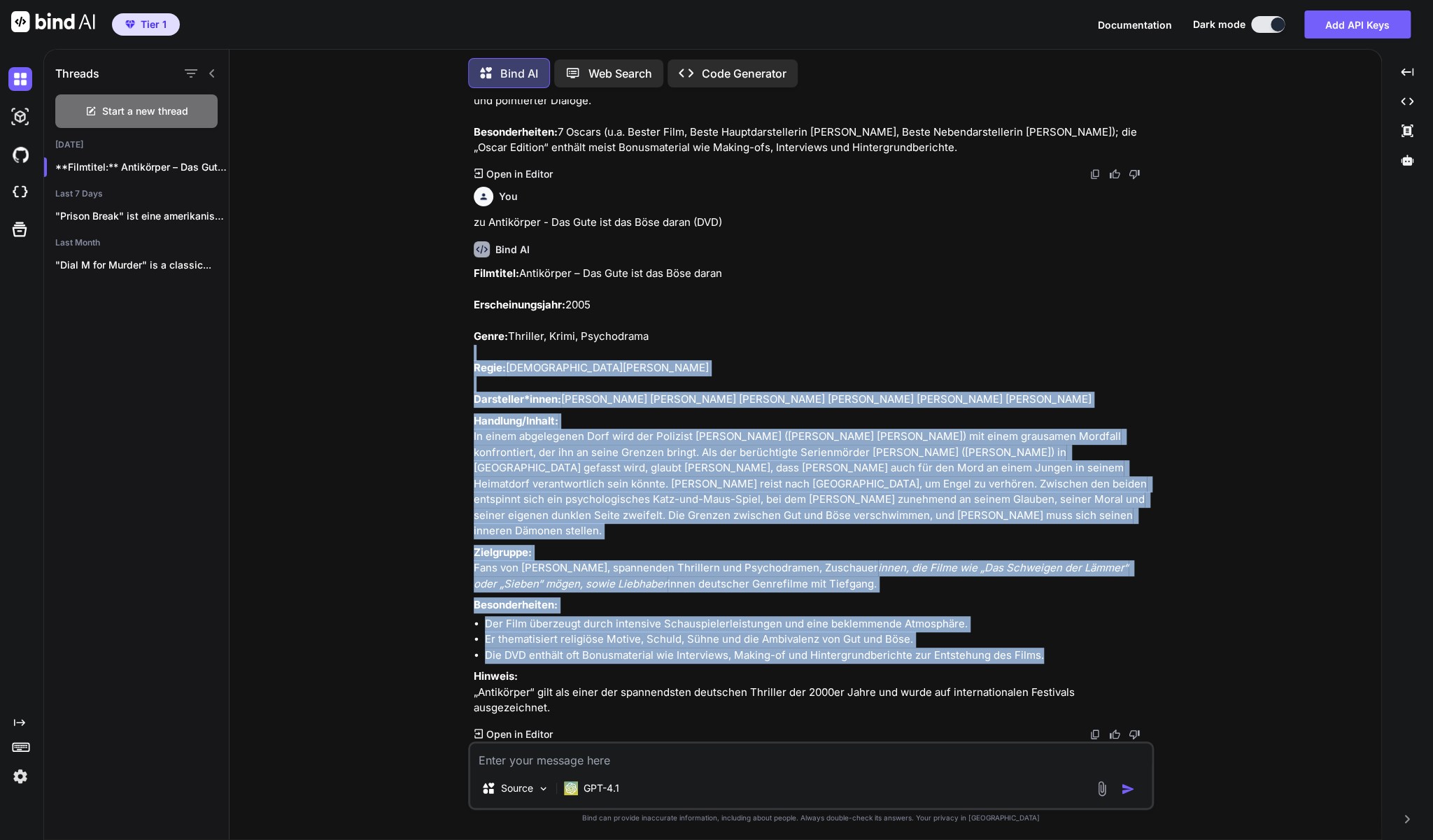
copy div "Loremipsu: Dolorsitam – Con Adip eli sed Doei tempo Incididuntutlabo: 4094 Etdo…"
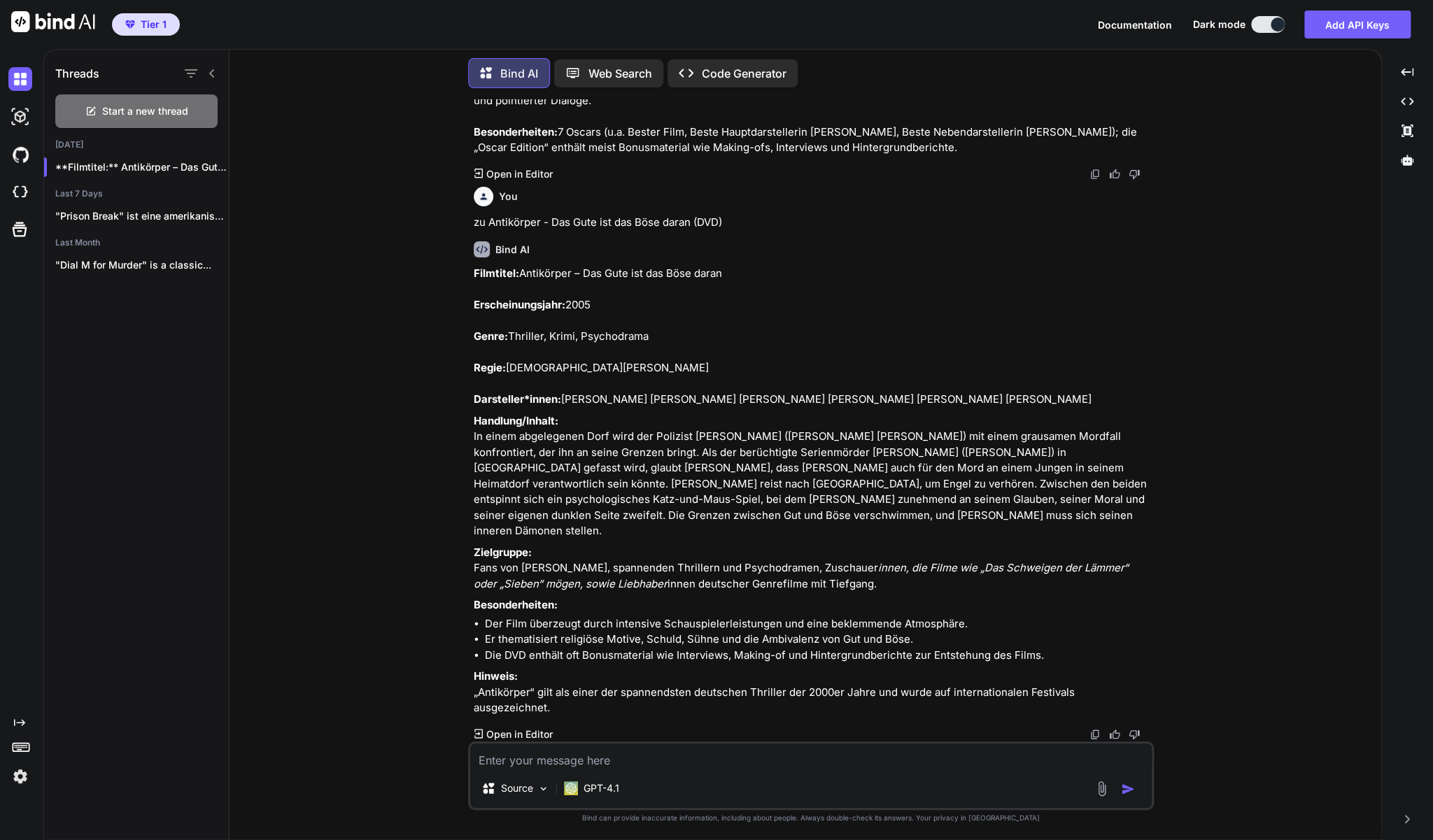
click at [681, 769] on textarea at bounding box center [811, 756] width 681 height 26
paste textarea "The Class of '92 - Fussball ManU-Doku (DVD - Englisch)"
type textarea "zu The Class of '92 - Fussball ManU-Doku (DVD - Englisch)"
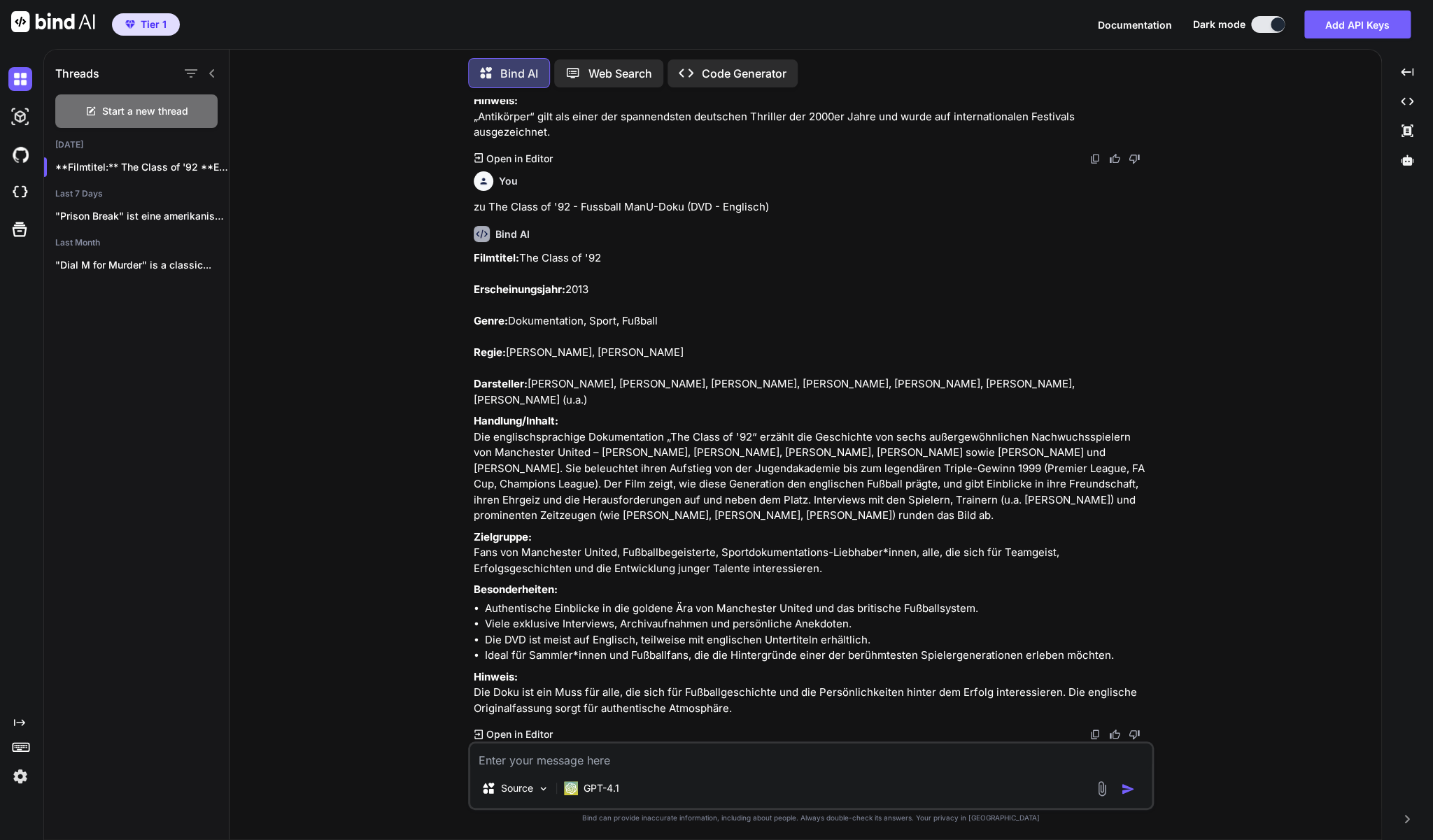
scroll to position [8037, 0]
click at [585, 766] on textarea at bounding box center [811, 756] width 681 height 26
type textarea "Bitte die letzte Beschriebung noch auf Englisch"
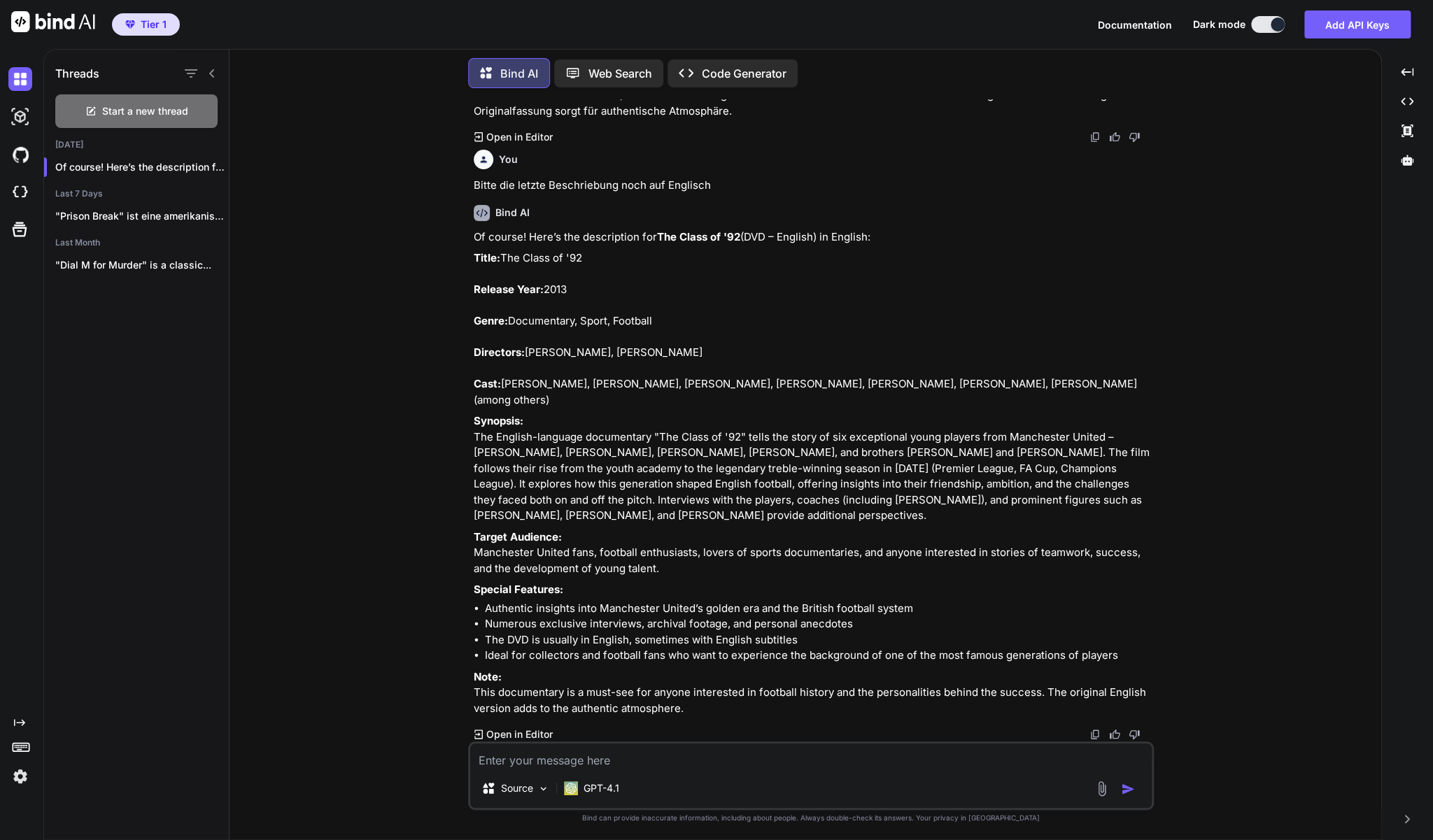
scroll to position [8666, 0]
drag, startPoint x: 702, startPoint y: 708, endPoint x: 475, endPoint y: 224, distance: 534.6
click at [475, 230] on div "Of course! Here’s the description for The Class of '92 (DVD – English) in Engli…" at bounding box center [812, 473] width 677 height 487
copy div "Lorem: Ips Dolor si '17 Ametcon Adip: 8413 Elits: Doeiusmodte, Incid, Utlabore …"
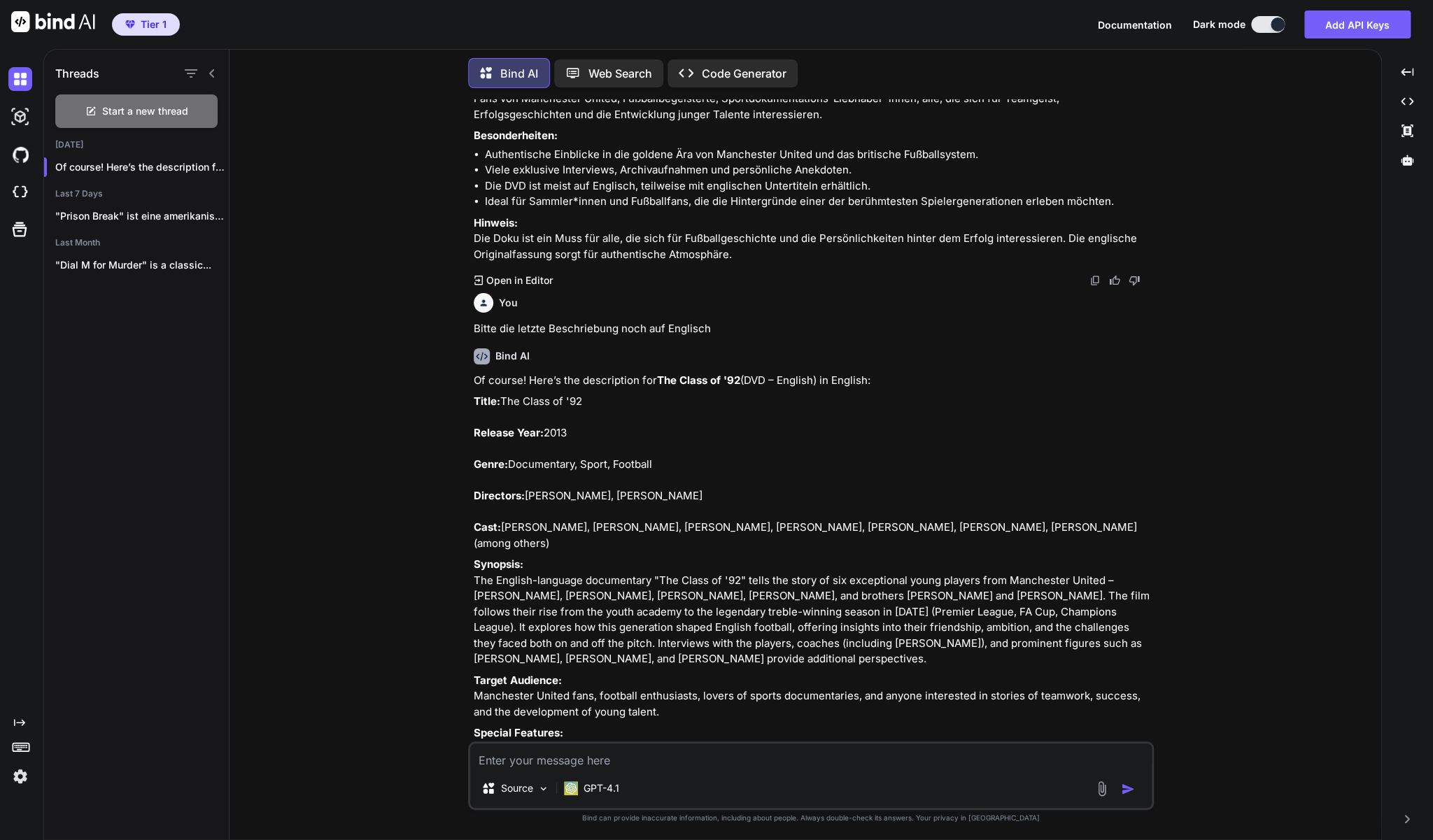
scroll to position [7932, 0]
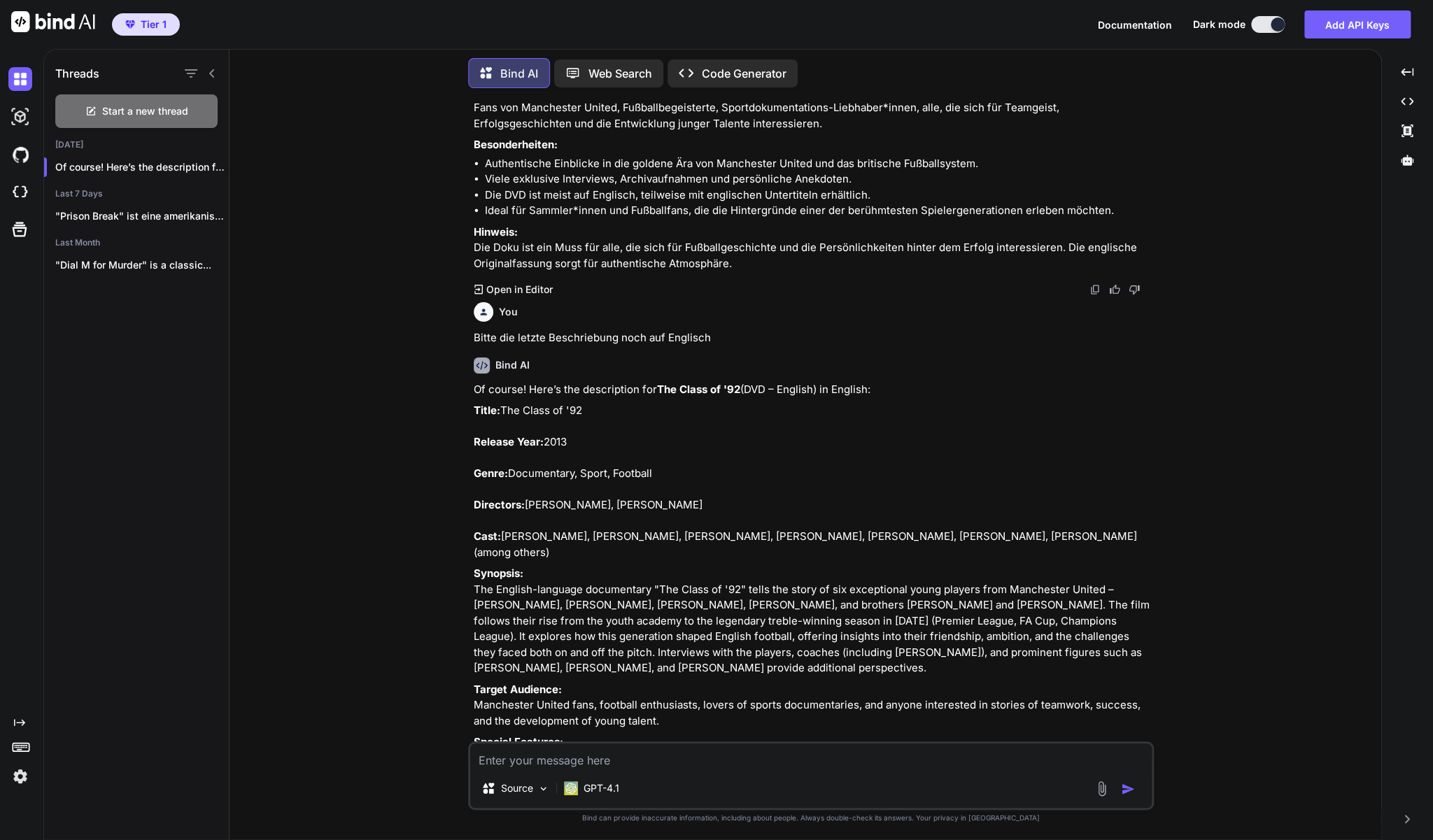
drag, startPoint x: 743, startPoint y: 566, endPoint x: 475, endPoint y: 329, distance: 357.8
click at [475, 271] on div "Filmtitel: The Class of '92 Erscheinungsjahr: 2013 Genre: Dokumentation, Sport,…" at bounding box center [812, 38] width 677 height 466
copy div "Loremipsu: Dol Sitam co '40 Adipiscingelitse: 0120 Doeiu: Temporincidid, Utlab,…"
click at [495, 760] on textarea at bounding box center [811, 756] width 681 height 26
paste textarea "[PERSON_NAME] in "Giallo" (DVD - Thriller)"
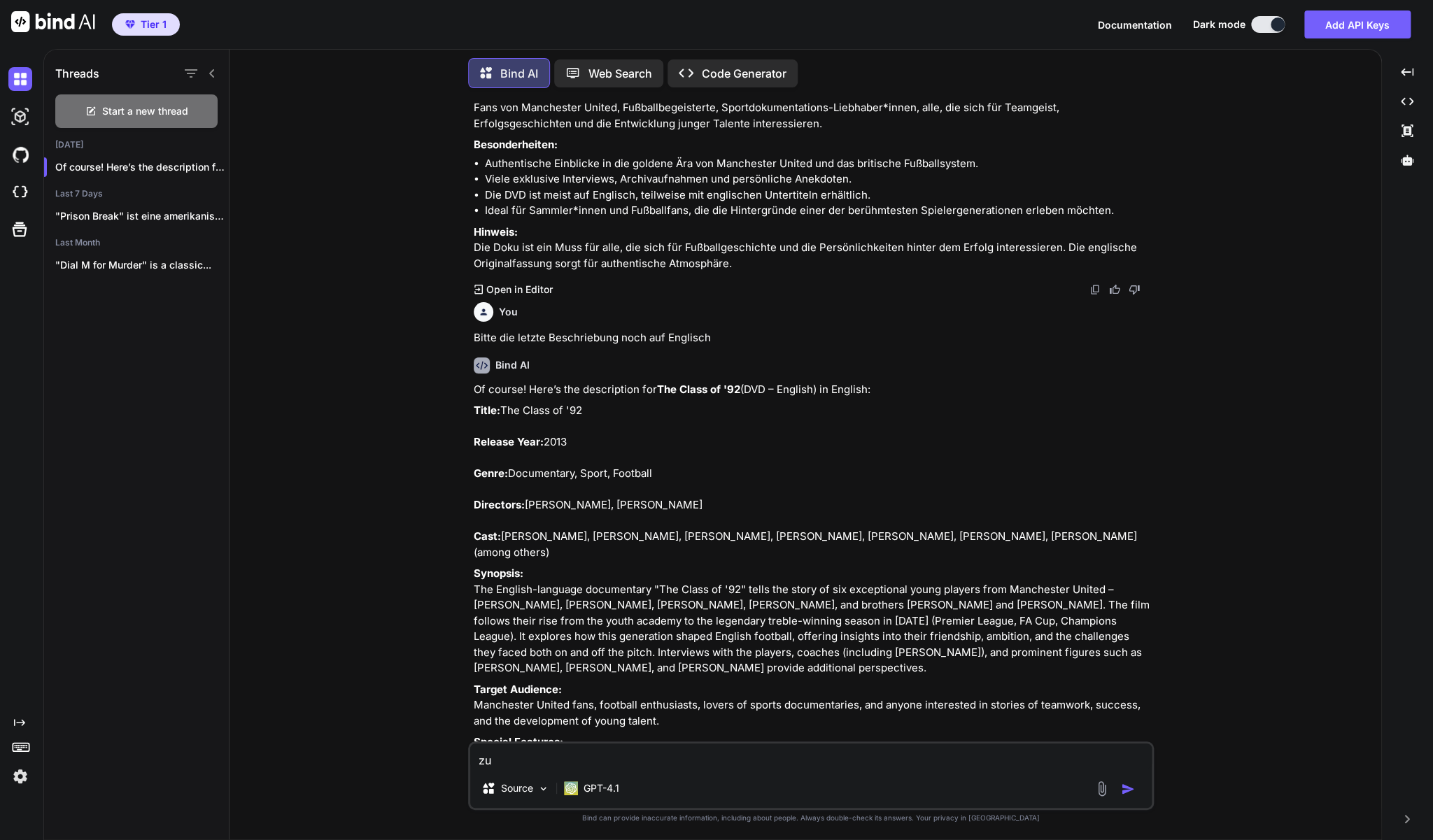
type textarea "zu [PERSON_NAME] in "Giallo" (DVD - Thriller)"
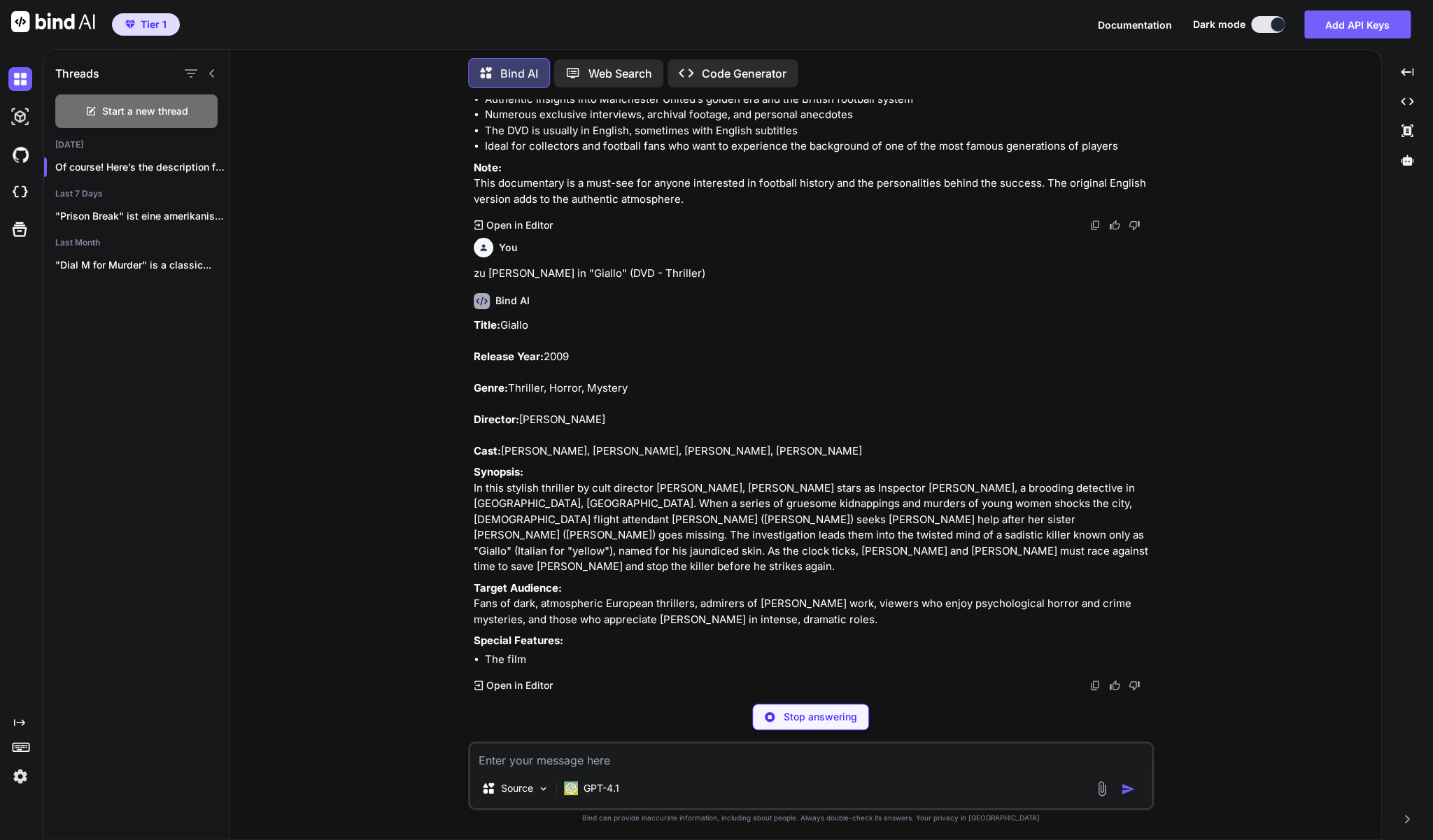
scroll to position [8941, 0]
click at [624, 766] on textarea at bounding box center [811, 756] width 681 height 26
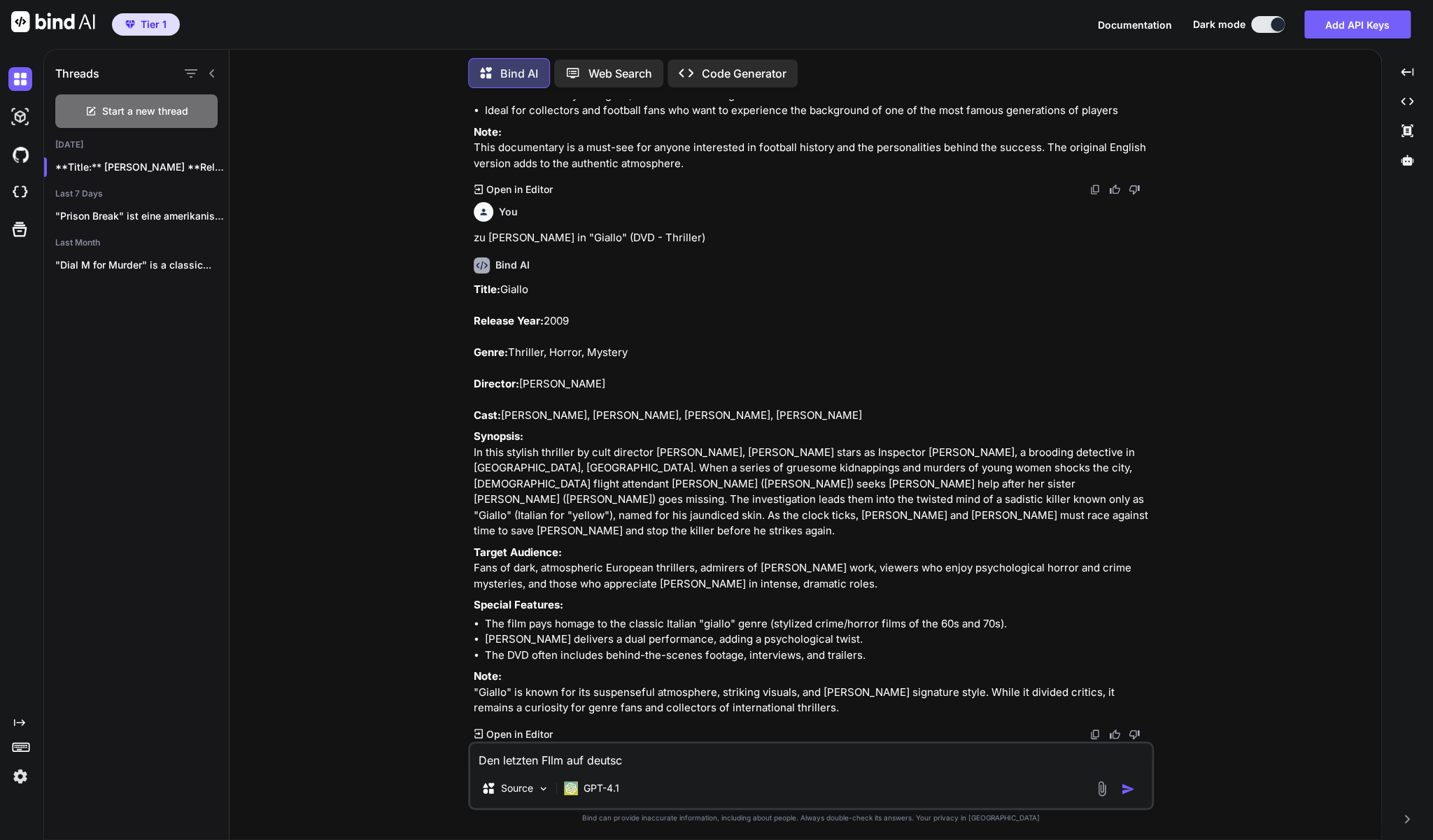
type textarea "Den letzten FIlm auf deutsch"
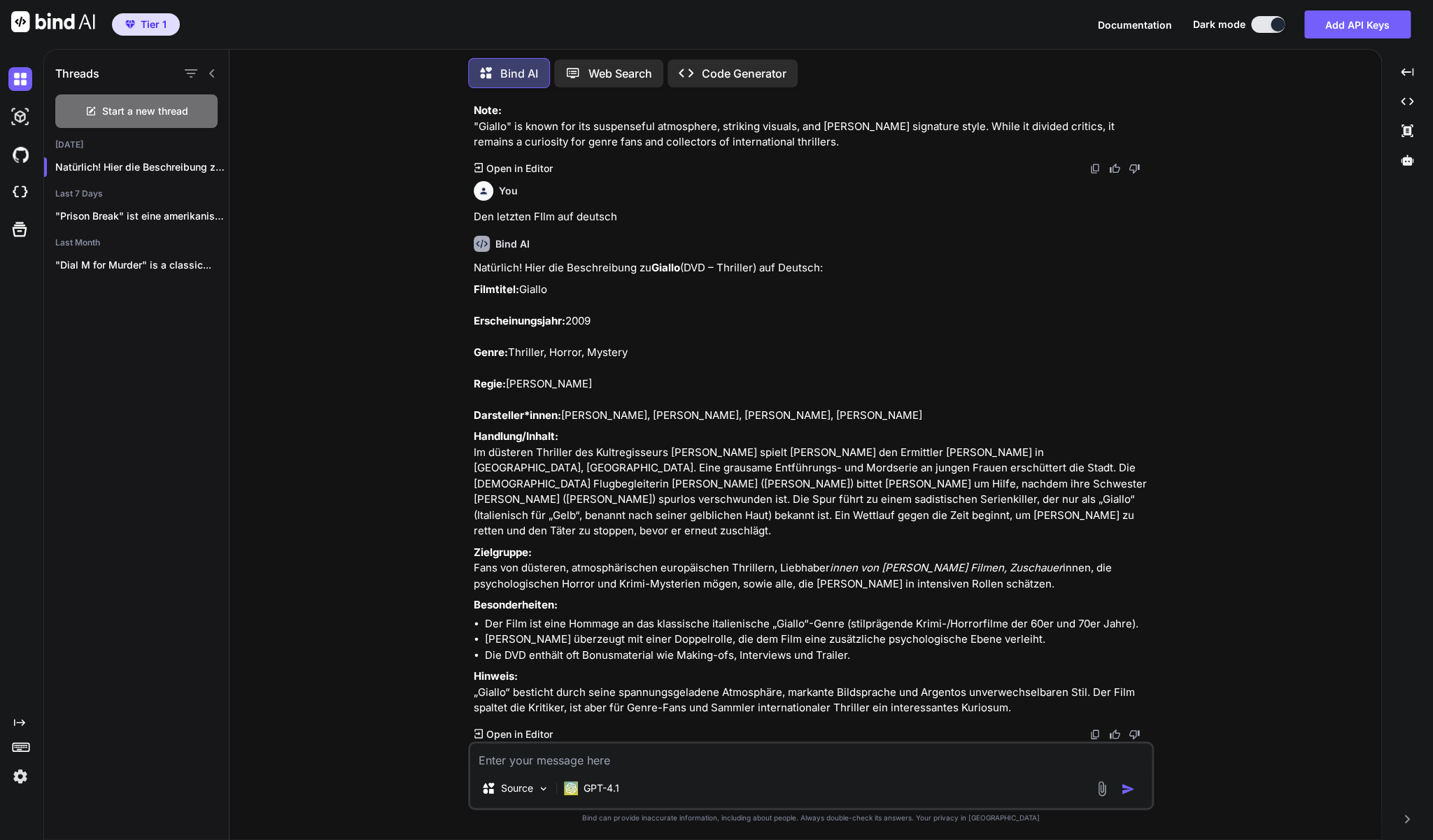
scroll to position [9840, 0]
drag, startPoint x: 1026, startPoint y: 712, endPoint x: 472, endPoint y: 257, distance: 716.9
click at [472, 257] on div "You Ich verkaufe DVDs und Blu-ray Discs auf [DOMAIN_NAME] in der [GEOGRAPHIC_DA…" at bounding box center [812, 420] width 683 height 642
copy div "Loremipsu: Dolors Ametconsectetura: 4221 Elits: Doeiusmo, Tempor, Incidid Utlab…"
